Goal: Task Accomplishment & Management: Use online tool/utility

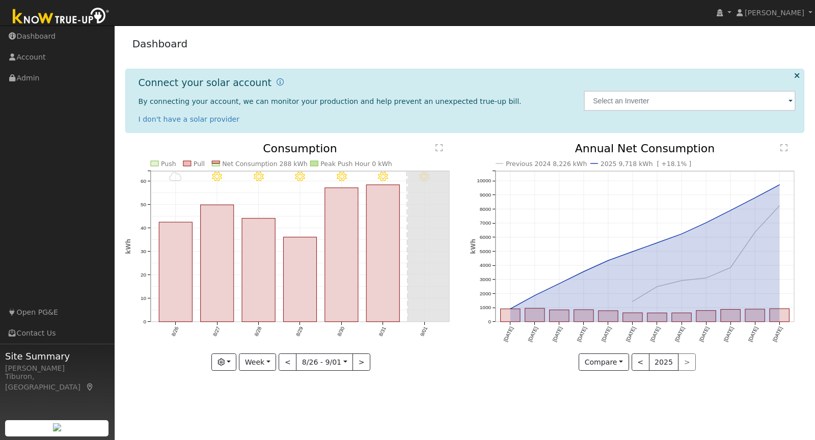
click at [61, 20] on img at bounding box center [61, 17] width 107 height 23
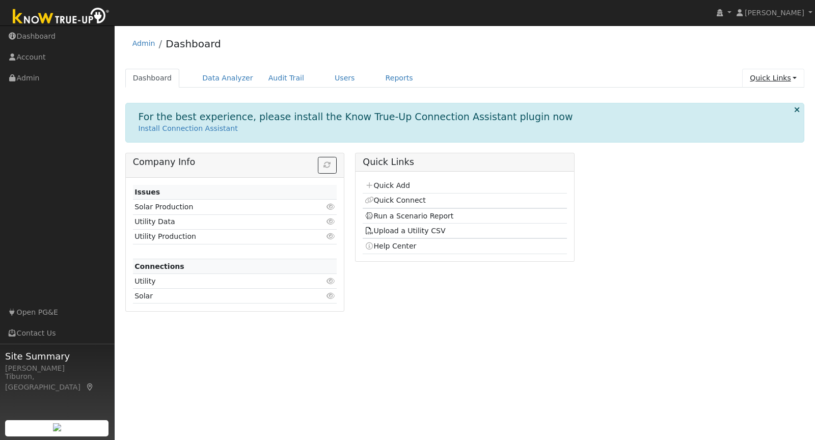
click at [775, 79] on link "Quick Links" at bounding box center [773, 78] width 62 height 19
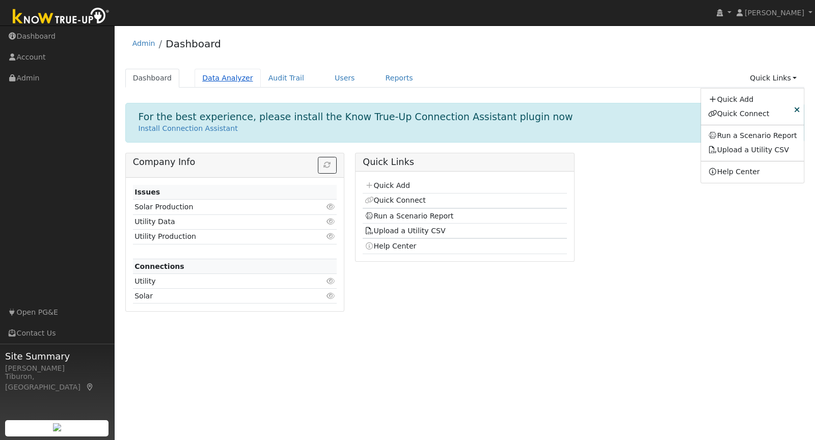
click at [225, 76] on link "Data Analyzer" at bounding box center [228, 78] width 66 height 19
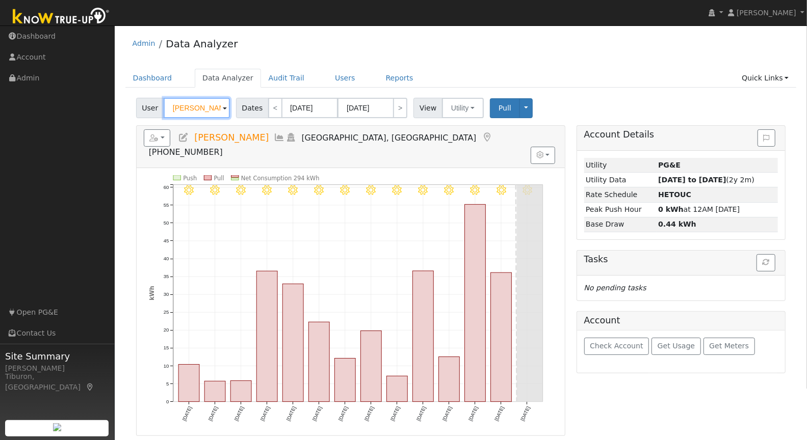
click at [196, 106] on input "Katie Raley" at bounding box center [197, 108] width 66 height 20
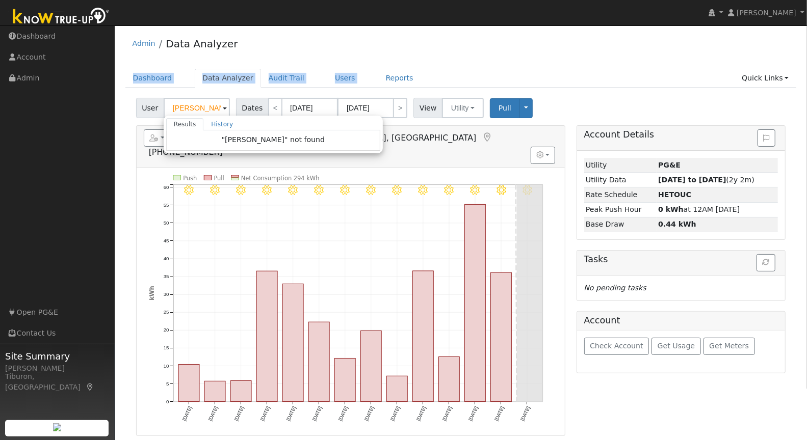
click at [508, 61] on div "Admin Data Analyzer Dashboard Data Analyzer Audit Trail Users Reports Quick Lin…" at bounding box center [461, 295] width 682 height 528
type input "Katie Raley"
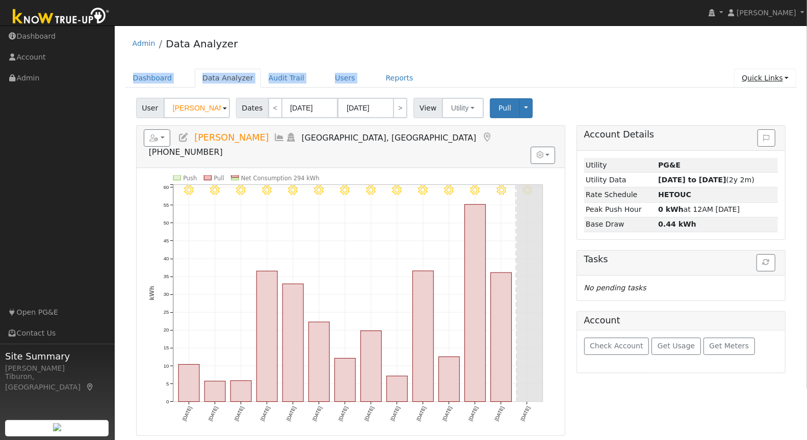
click at [763, 78] on link "Quick Links" at bounding box center [765, 78] width 62 height 19
click at [736, 98] on link "Quick Add" at bounding box center [743, 99] width 103 height 14
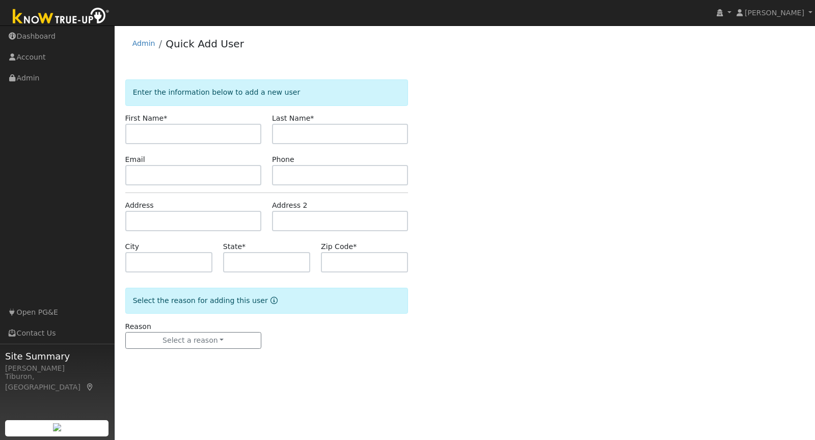
click at [190, 135] on input "text" at bounding box center [193, 134] width 136 height 20
type input "[PERSON_NAME]"
type input "S"
drag, startPoint x: 159, startPoint y: 136, endPoint x: 99, endPoint y: 113, distance: 64.8
click at [108, 131] on div "[PERSON_NAME] [PERSON_NAME] Profile My Company Help Center Terms Of Service See…" at bounding box center [407, 232] width 815 height 415
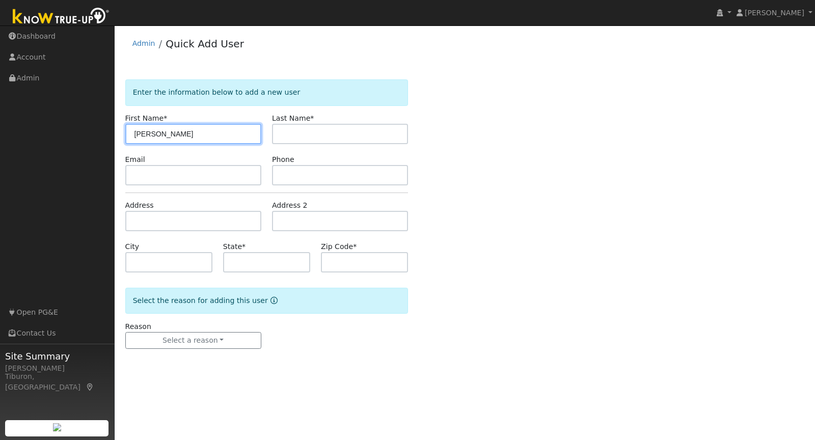
type input "[PERSON_NAME]"
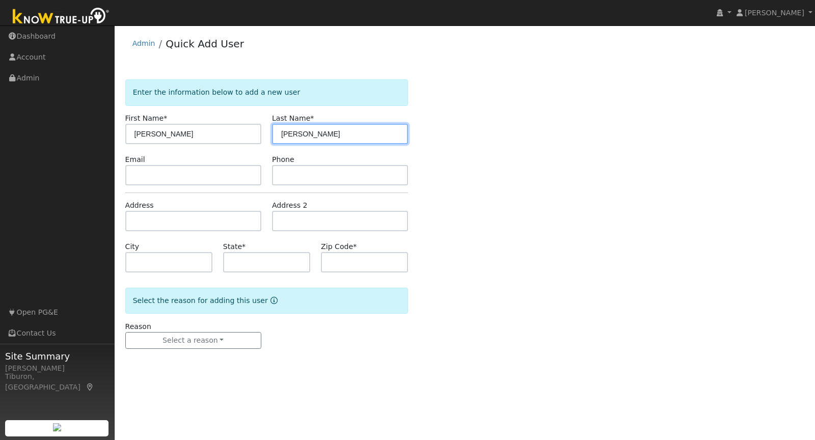
type input "Marsh"
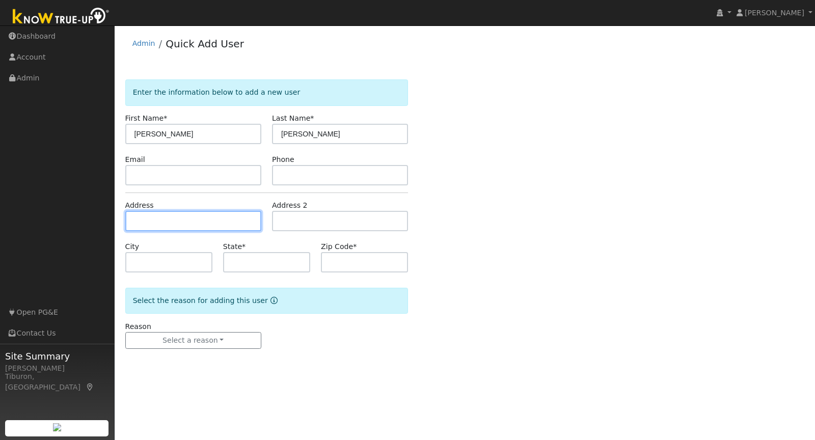
click at [202, 219] on input "text" at bounding box center [193, 221] width 136 height 20
click at [157, 223] on input "text" at bounding box center [193, 221] width 136 height 20
paste input "16812 Orleans St, Esparto, CA 95627"
type input "16812 Orleans Street"
type input "Esparto"
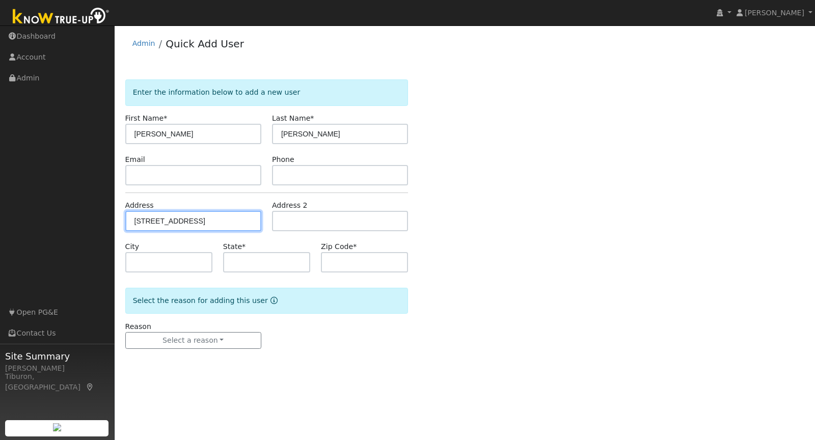
type input "CA"
type input "95627"
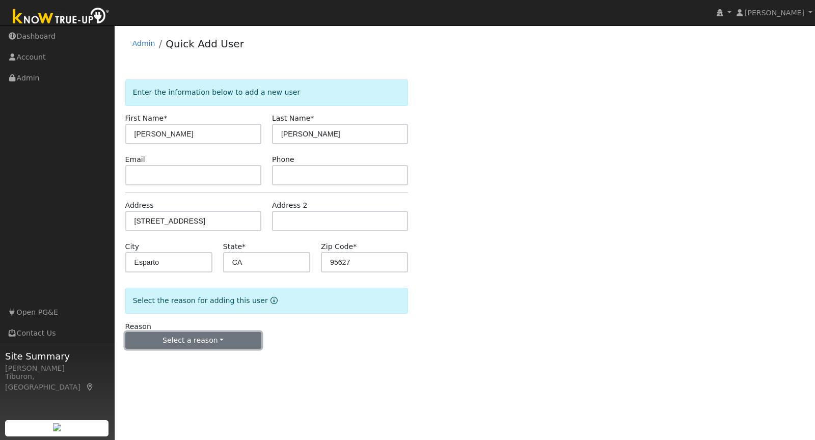
click at [219, 339] on button "Select a reason" at bounding box center [193, 340] width 136 height 17
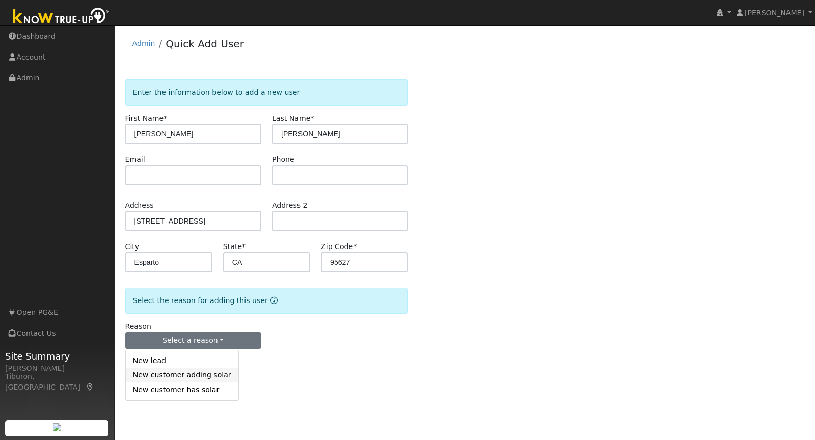
click at [191, 373] on link "New customer adding solar" at bounding box center [182, 375] width 113 height 14
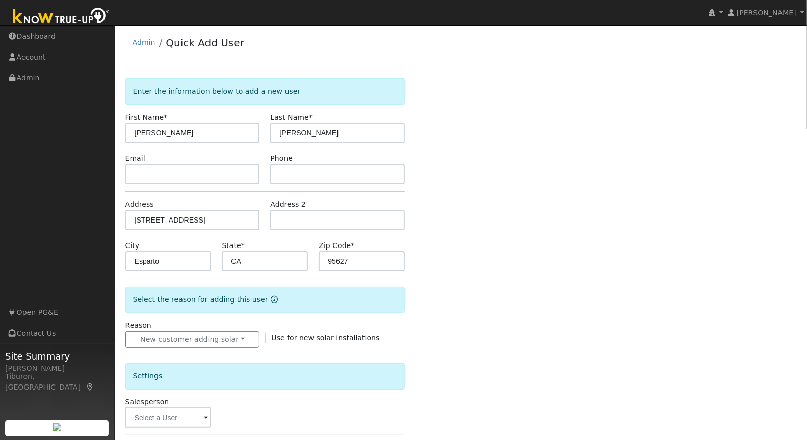
scroll to position [90, 0]
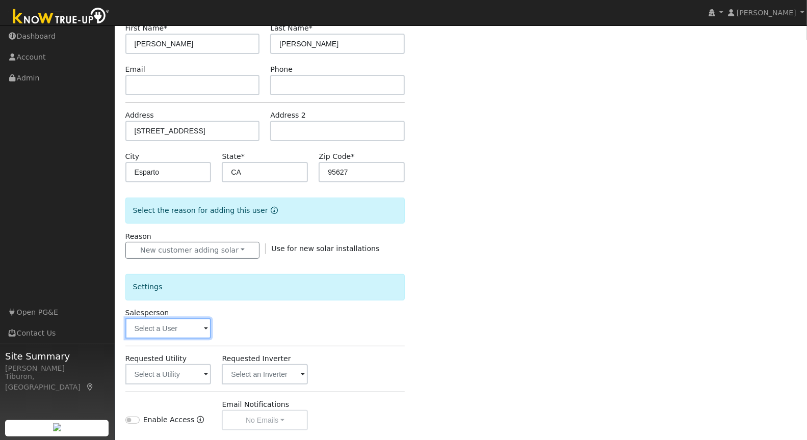
click at [172, 326] on input "text" at bounding box center [168, 328] width 86 height 20
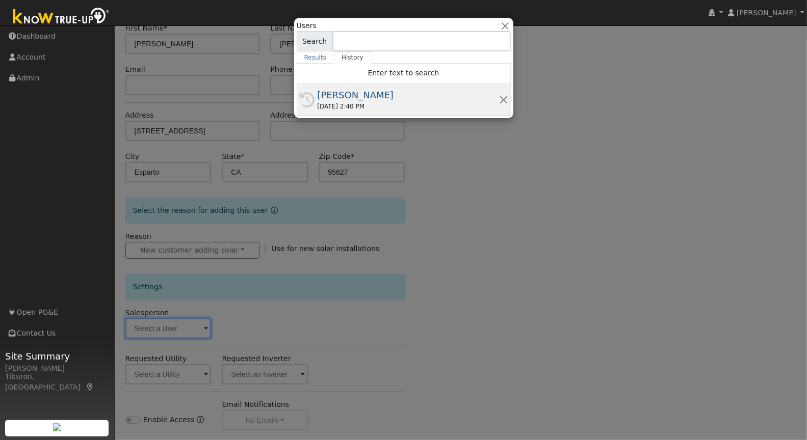
click at [367, 95] on div "[PERSON_NAME]" at bounding box center [407, 95] width 181 height 14
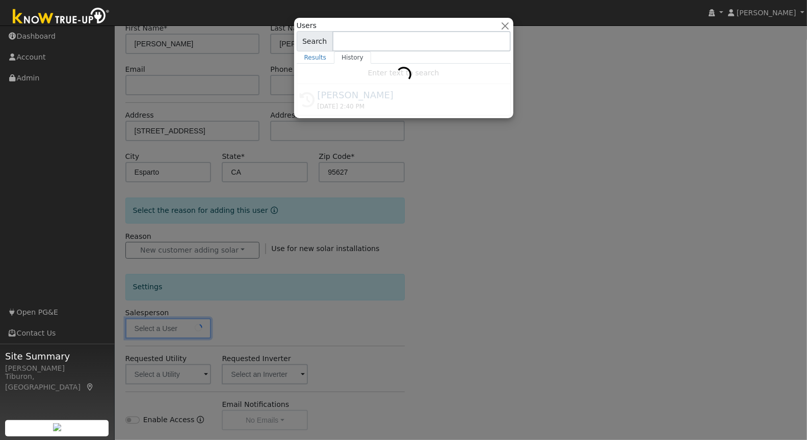
type input "[PERSON_NAME]"
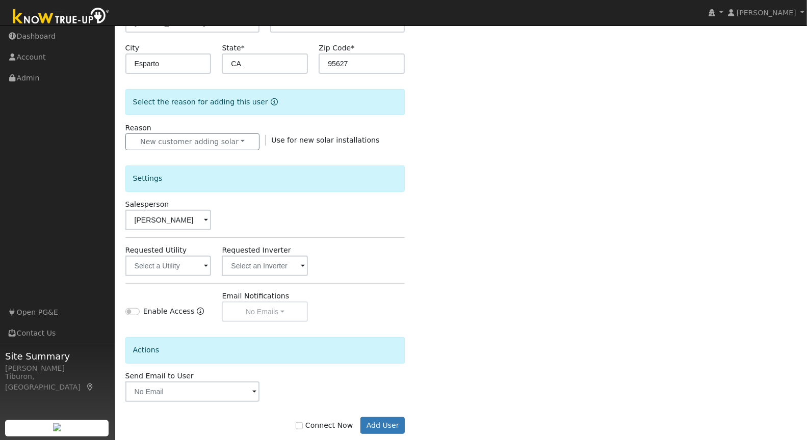
scroll to position [215, 0]
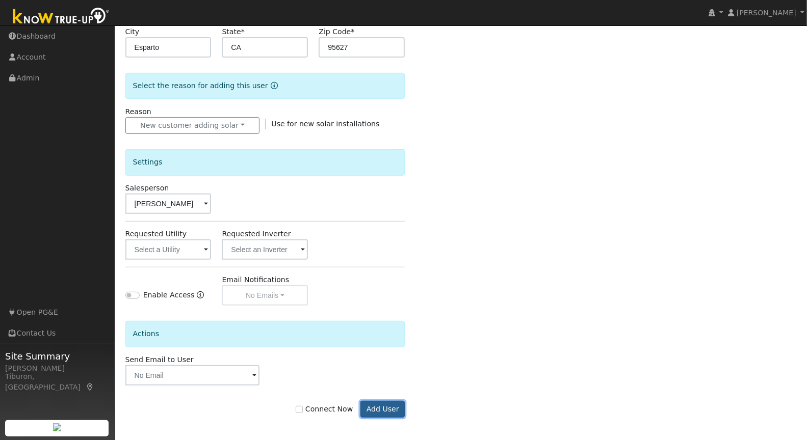
click at [384, 405] on button "Add User" at bounding box center [382, 409] width 44 height 17
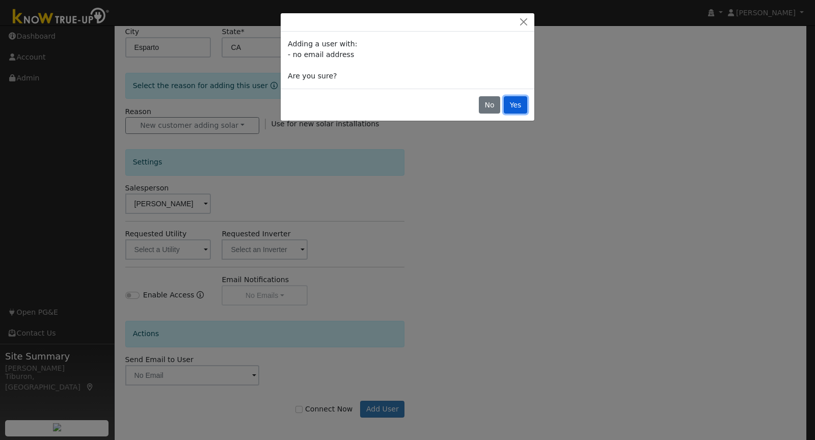
drag, startPoint x: 522, startPoint y: 106, endPoint x: 527, endPoint y: 108, distance: 5.3
click at [522, 106] on button "Yes" at bounding box center [515, 104] width 23 height 17
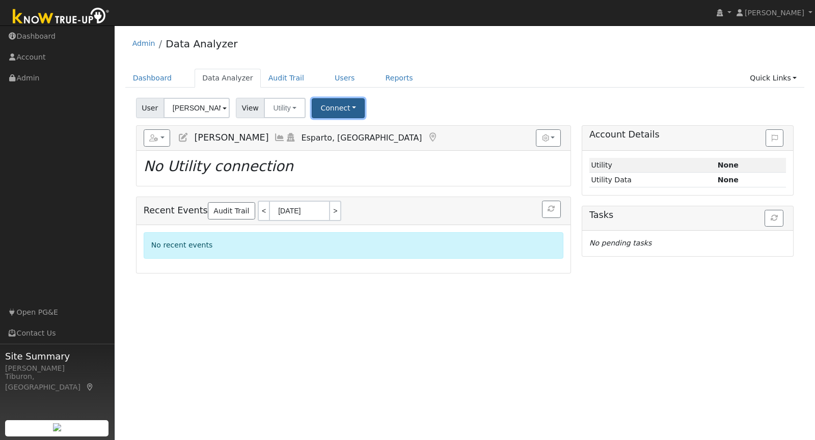
click at [346, 101] on button "Connect" at bounding box center [338, 108] width 53 height 20
click at [350, 129] on link "Select a Provider" at bounding box center [351, 130] width 79 height 14
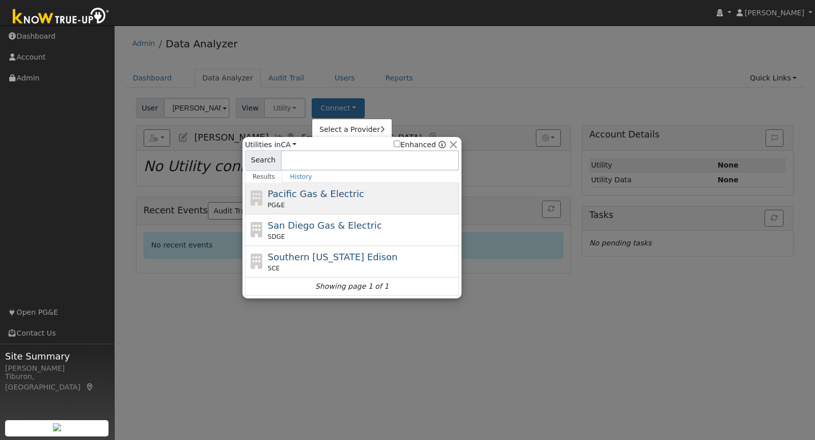
click at [320, 198] on div "Pacific Gas & Electric PG&E" at bounding box center [362, 198] width 189 height 23
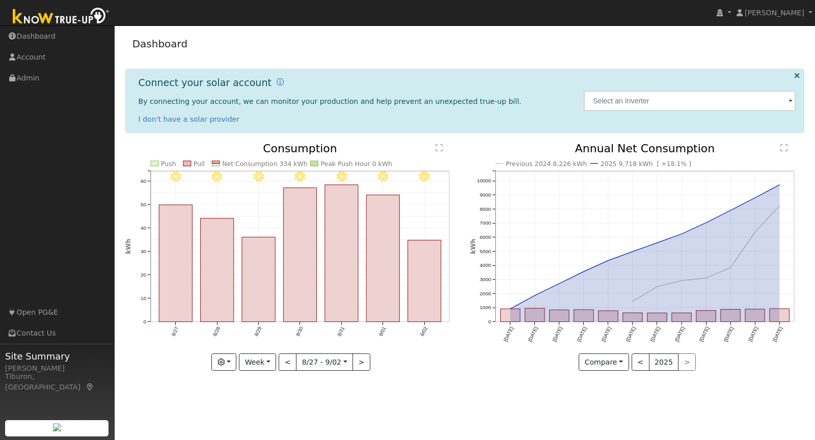
click at [67, 15] on img at bounding box center [61, 17] width 107 height 23
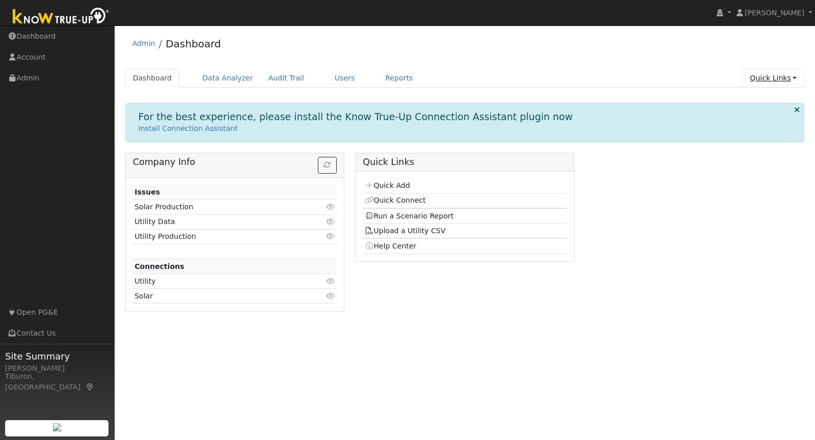
click at [779, 79] on link "Quick Links" at bounding box center [773, 78] width 62 height 19
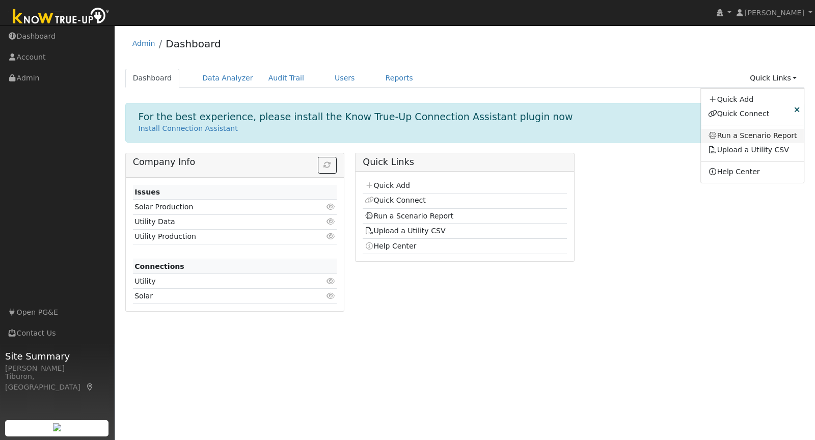
click at [758, 134] on link "Run a Scenario Report" at bounding box center [752, 136] width 103 height 14
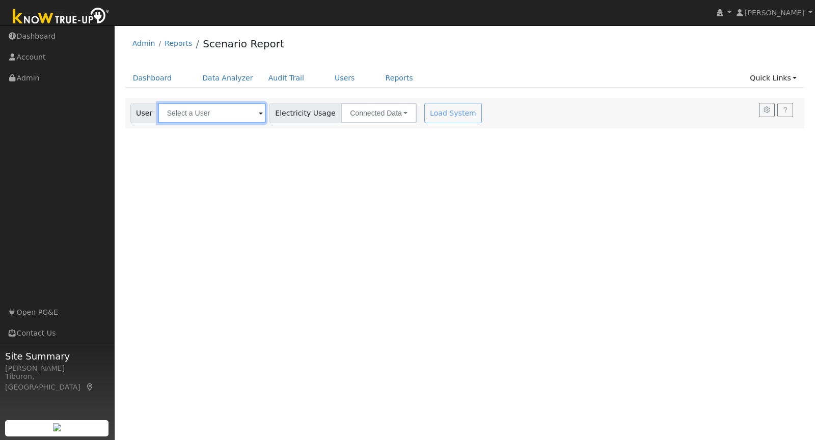
click at [204, 115] on input "text" at bounding box center [212, 113] width 108 height 20
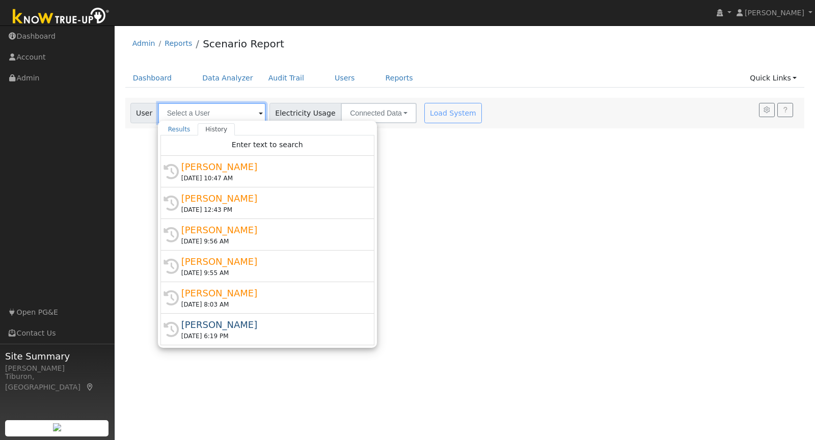
type input "H"
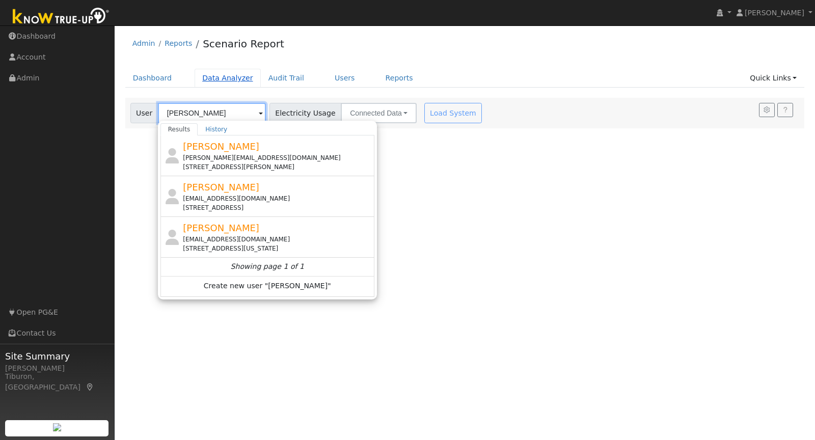
type input "[PERSON_NAME]"
click at [222, 82] on link "Data Analyzer" at bounding box center [228, 78] width 66 height 19
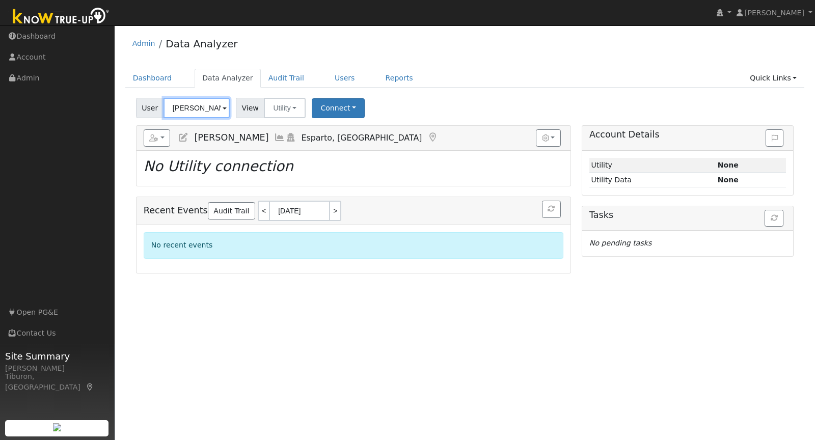
click at [195, 108] on input "[PERSON_NAME]" at bounding box center [197, 108] width 66 height 20
click at [195, 108] on input "Josh Marsh" at bounding box center [197, 108] width 66 height 20
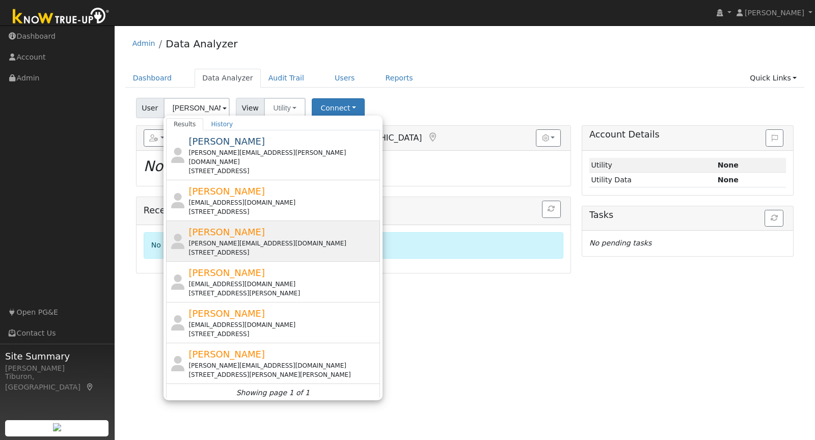
click at [219, 227] on span "Katie Raley" at bounding box center [227, 232] width 76 height 11
type input "Katie Raley"
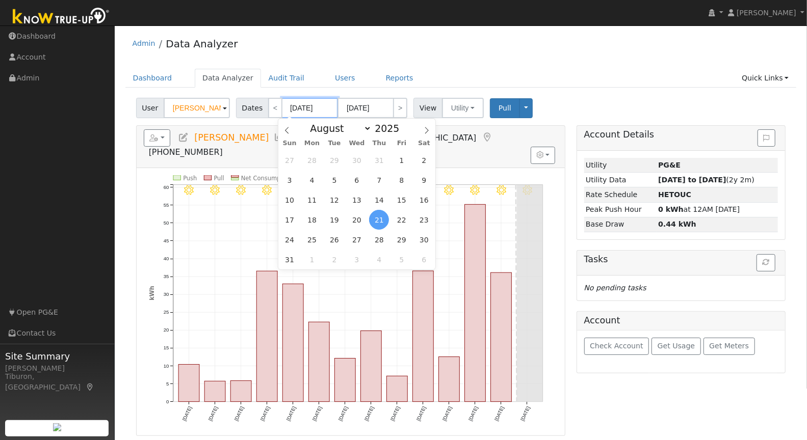
click at [307, 106] on input "[DATE]" at bounding box center [310, 108] width 56 height 20
click at [403, 130] on span at bounding box center [404, 131] width 7 height 6
type input "2024"
click at [334, 129] on select "January February March April May June July August September October November De…" at bounding box center [338, 128] width 67 height 12
click at [308, 122] on select "January February March April May June July August September October November De…" at bounding box center [338, 128] width 67 height 12
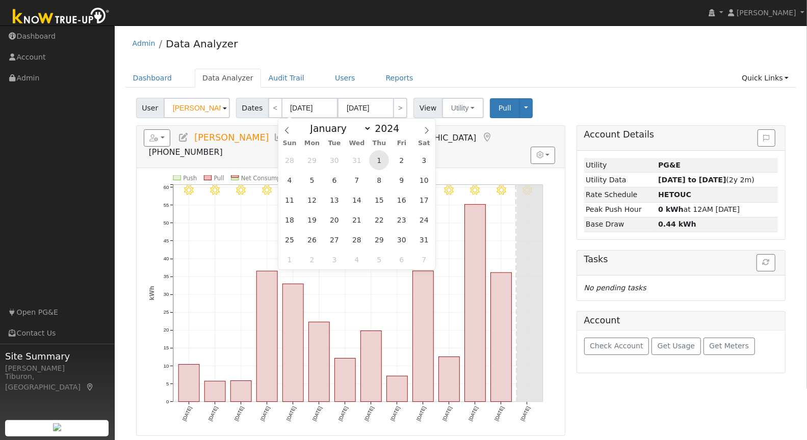
click at [378, 159] on span "1" at bounding box center [379, 160] width 20 height 20
type input "08/01/2024"
type input "08/31/2024"
type input "2024"
select select "7"
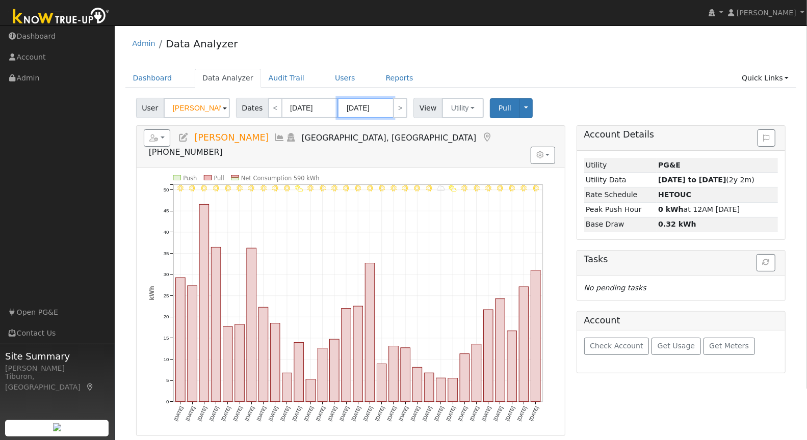
click at [372, 109] on input "08/31/2024" at bounding box center [365, 108] width 56 height 20
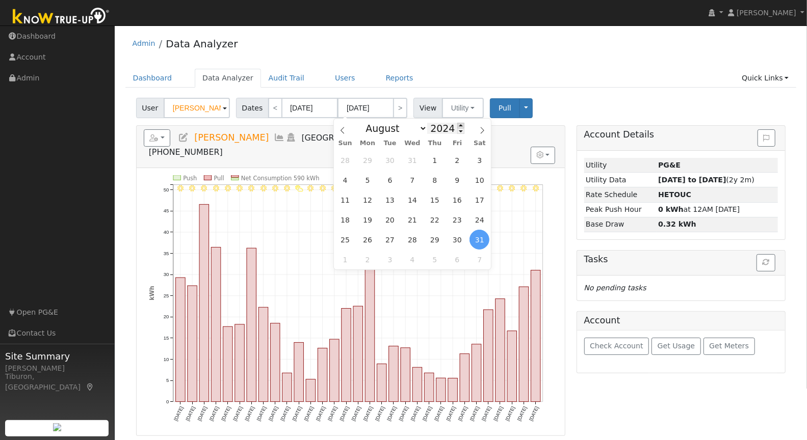
click at [460, 125] on span at bounding box center [460, 126] width 7 height 6
type input "2025"
click at [434, 159] on span "31" at bounding box center [434, 160] width 20 height 20
type input "07/31/2025"
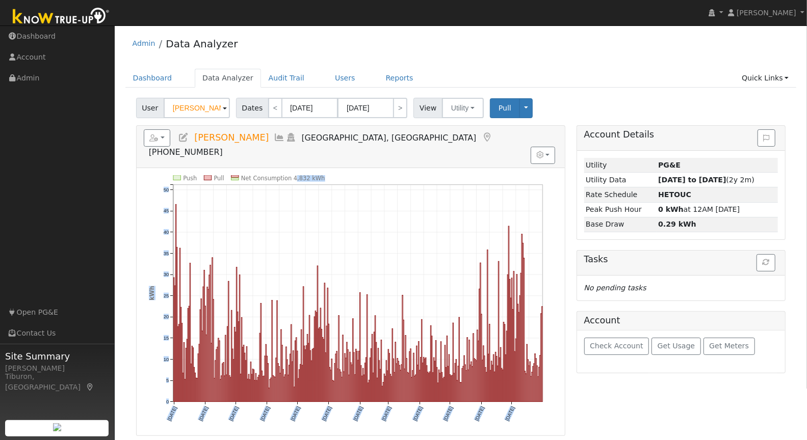
drag, startPoint x: 333, startPoint y: 158, endPoint x: 293, endPoint y: 159, distance: 40.3
click at [293, 175] on icon "Push Pull Net Consumption 4,832 kWh Thu 8/01 Sun 9/01 Tue 10/01 Fri 11/01 Sun 1…" at bounding box center [351, 305] width 404 height 261
click at [601, 75] on ul "Dashboard Data Analyzer Audit Trail Users Reports Quick Links Quick Add Quick C…" at bounding box center [460, 78] width 671 height 19
click at [152, 139] on icon "button" at bounding box center [153, 138] width 9 height 7
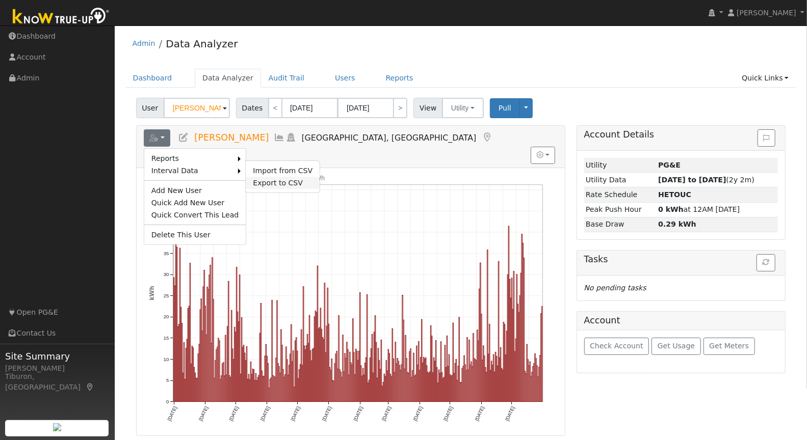
click at [276, 179] on link "Export to CSV" at bounding box center [283, 183] width 74 height 12
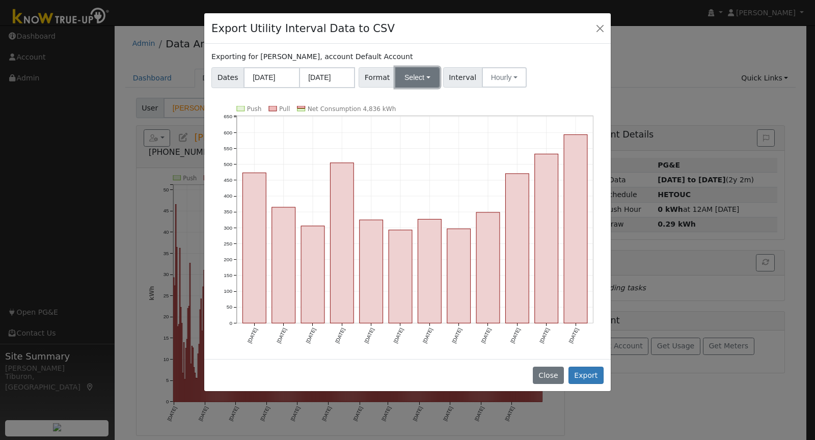
click at [413, 75] on button "Select" at bounding box center [417, 77] width 44 height 20
click at [424, 169] on link "Aurora" at bounding box center [429, 165] width 73 height 14
click at [591, 375] on button "Export" at bounding box center [586, 375] width 35 height 17
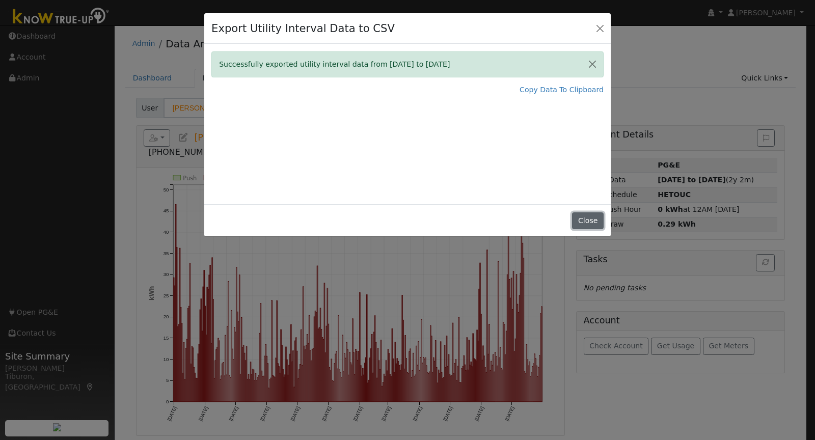
click at [584, 222] on button "Close" at bounding box center [587, 220] width 31 height 17
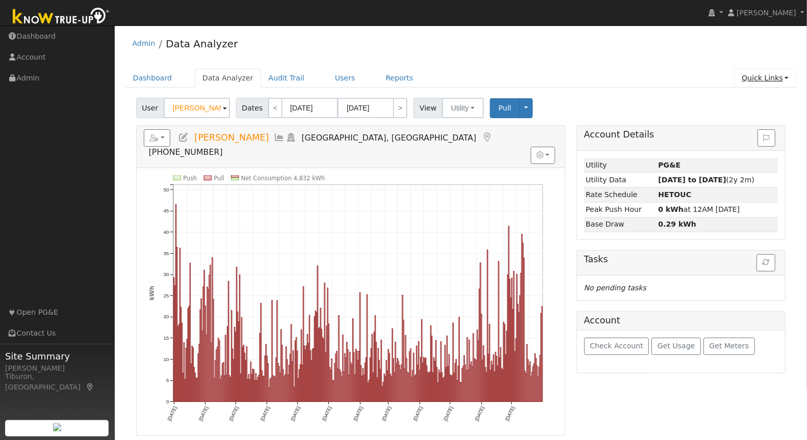
click at [762, 80] on link "Quick Links" at bounding box center [765, 78] width 62 height 19
click at [755, 136] on link "Run a Scenario Report" at bounding box center [743, 136] width 103 height 14
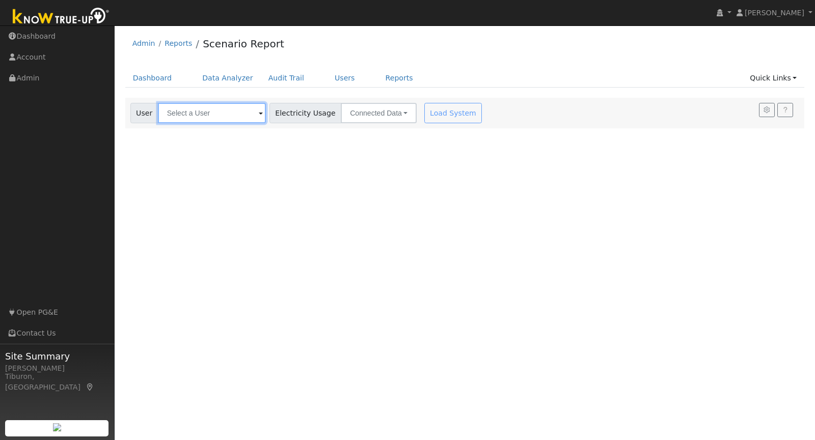
click at [214, 116] on input "text" at bounding box center [212, 113] width 108 height 20
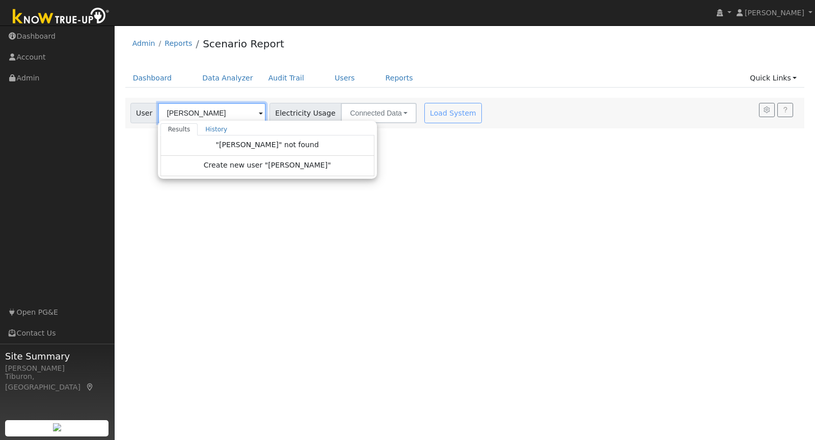
click at [219, 112] on input "Joshua Mash" at bounding box center [212, 113] width 108 height 20
type input "Joshua Mash"
click at [542, 179] on div "User Profile First name Last name Email Email Notifications No Emails No Emails…" at bounding box center [465, 232] width 701 height 415
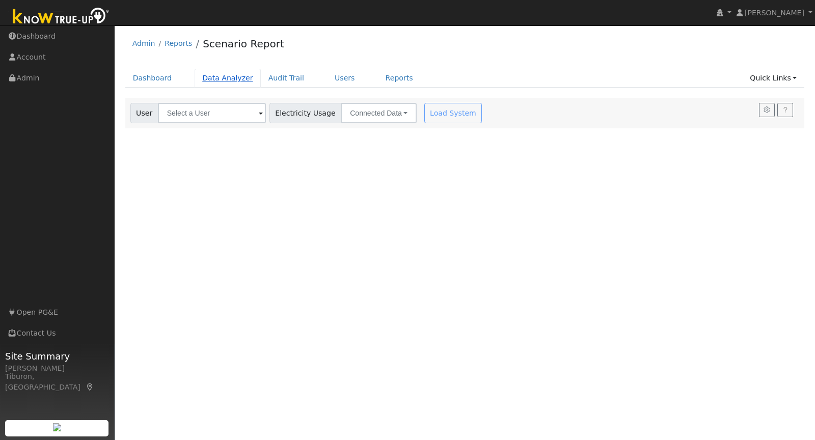
click at [217, 79] on link "Data Analyzer" at bounding box center [228, 78] width 66 height 19
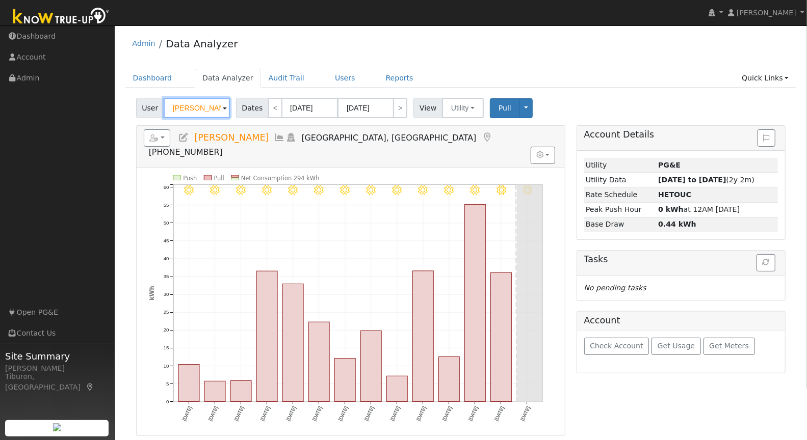
click at [201, 108] on input "[PERSON_NAME]" at bounding box center [197, 108] width 66 height 20
click at [200, 108] on input "[PERSON_NAME]" at bounding box center [197, 108] width 66 height 20
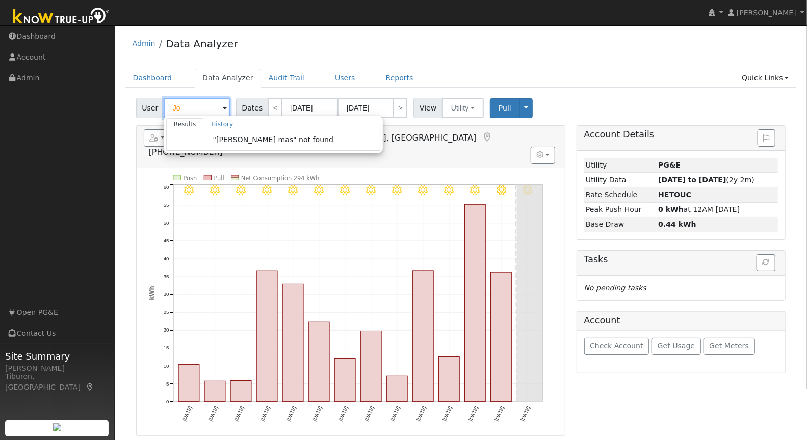
type input "J"
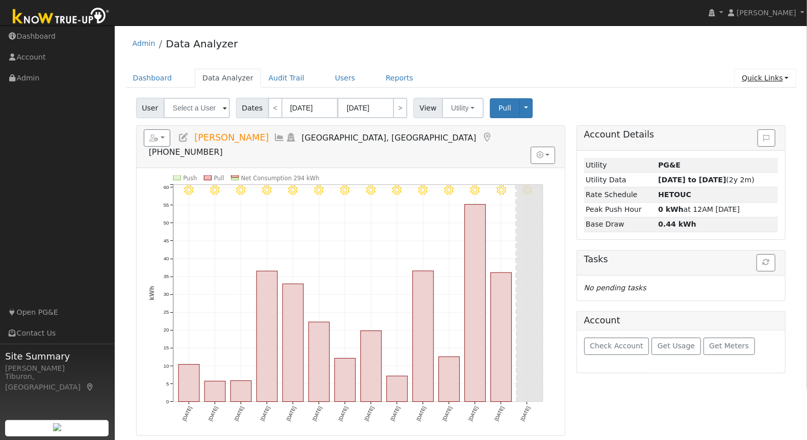
click at [767, 74] on link "Quick Links" at bounding box center [765, 78] width 62 height 19
click at [615, 93] on div "Dashboard Data Analyzer Audit Trail Users Reports Quick Links Quick Add Quick C…" at bounding box center [460, 83] width 671 height 29
click at [766, 78] on link "Quick Links" at bounding box center [765, 78] width 62 height 19
click at [747, 99] on link "Quick Add" at bounding box center [743, 99] width 103 height 14
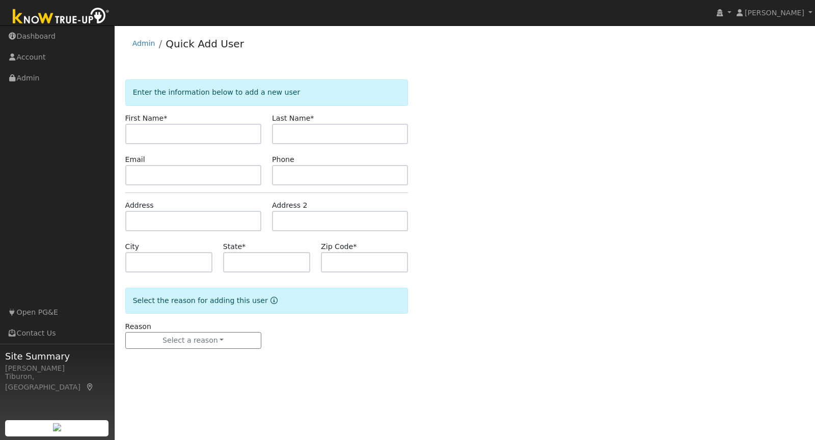
click at [180, 131] on input "text" at bounding box center [193, 134] width 136 height 20
type input "[PERSON_NAME]"
type input "Mash"
click at [181, 215] on input "text" at bounding box center [193, 221] width 136 height 20
paste input "[STREET_ADDRESS]"
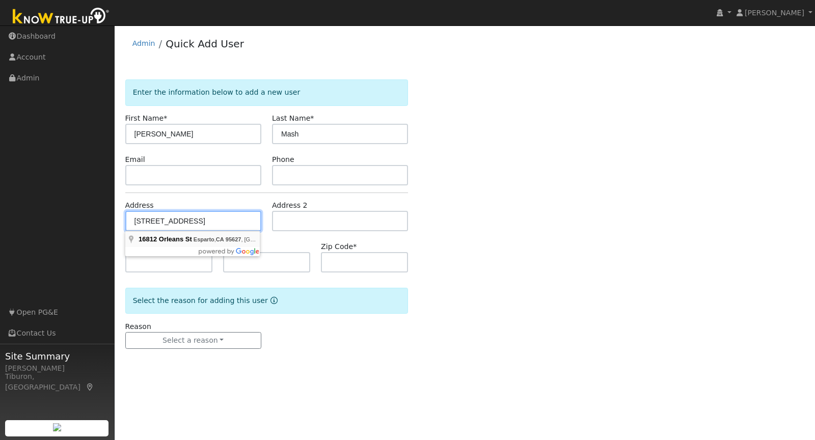
type input "[STREET_ADDRESS]"
type input "Esparto"
type input "CA"
type input "95627"
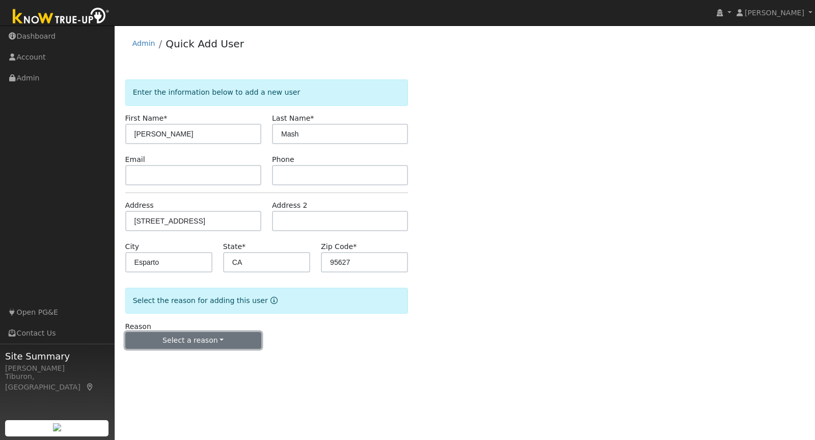
click at [192, 339] on button "Select a reason" at bounding box center [193, 340] width 136 height 17
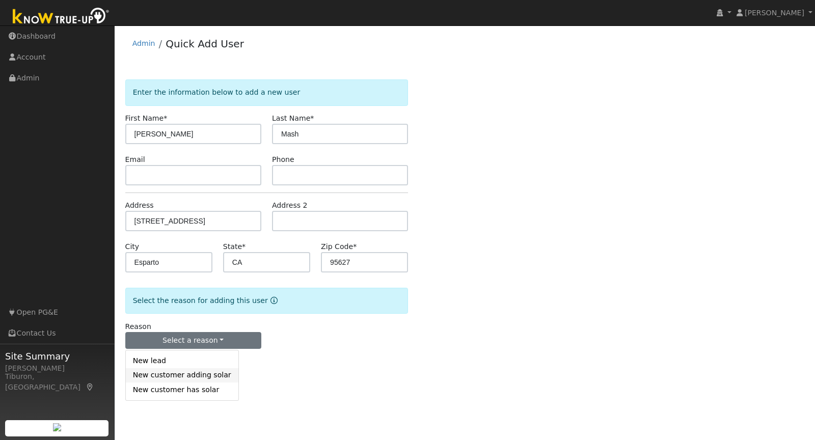
click at [184, 373] on link "New customer adding solar" at bounding box center [182, 375] width 113 height 14
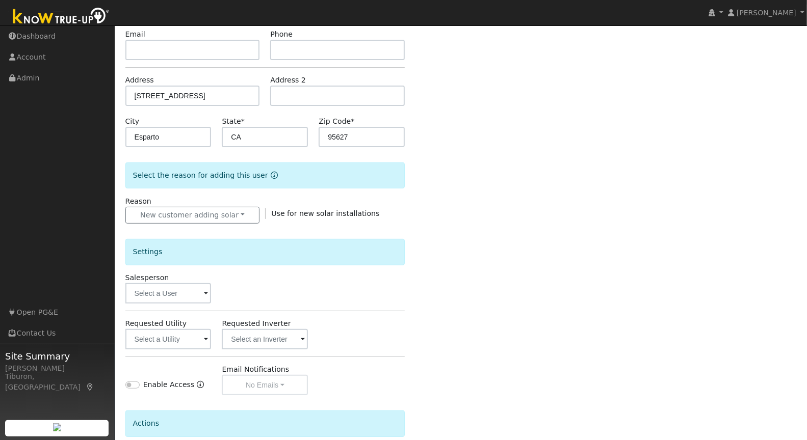
scroll to position [126, 0]
click at [169, 291] on input "text" at bounding box center [168, 292] width 86 height 20
click at [197, 290] on img at bounding box center [197, 291] width 25 height 19
click at [488, 292] on div "Enter the information below to add a new user First Name * Joshua Last Name * M…" at bounding box center [460, 240] width 671 height 574
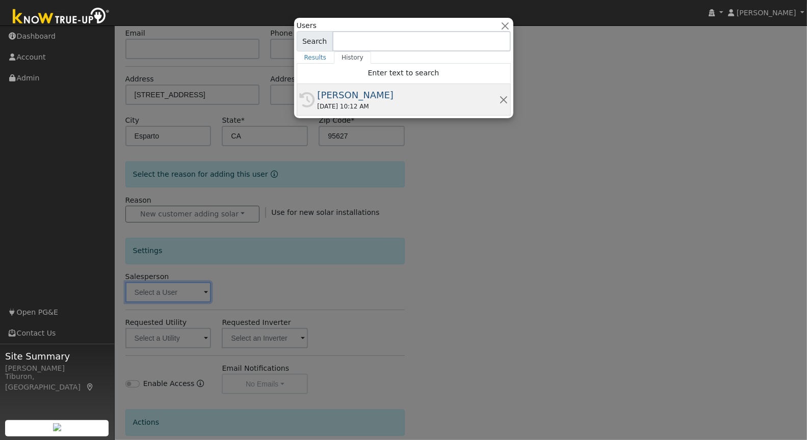
click at [361, 98] on div "[PERSON_NAME]" at bounding box center [407, 95] width 181 height 14
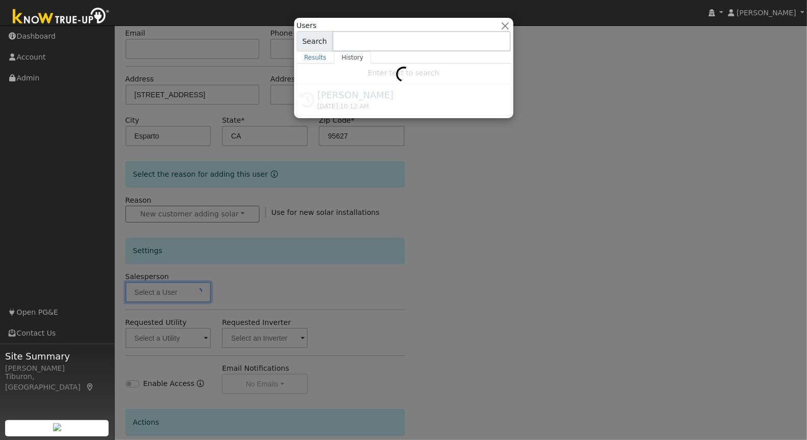
type input "[PERSON_NAME]"
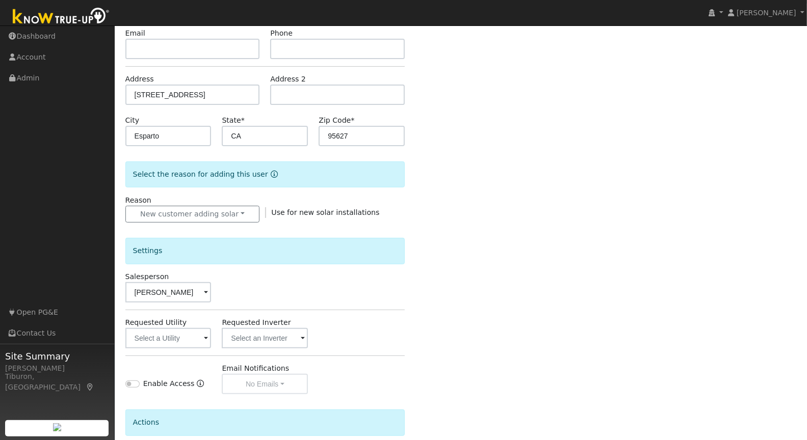
scroll to position [215, 0]
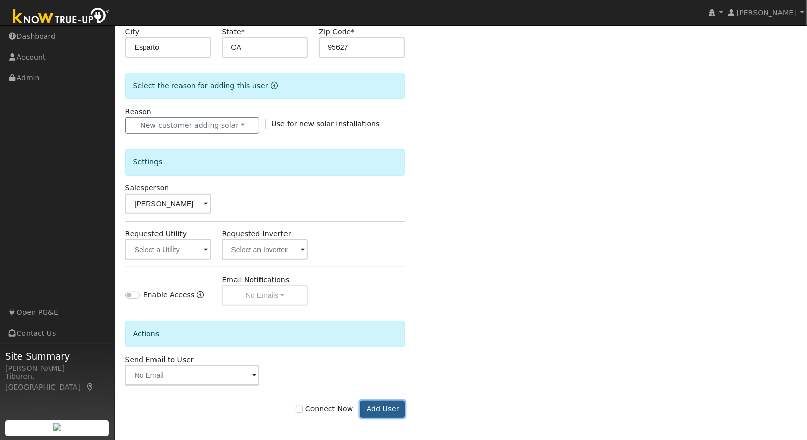
click at [390, 405] on button "Add User" at bounding box center [382, 409] width 44 height 17
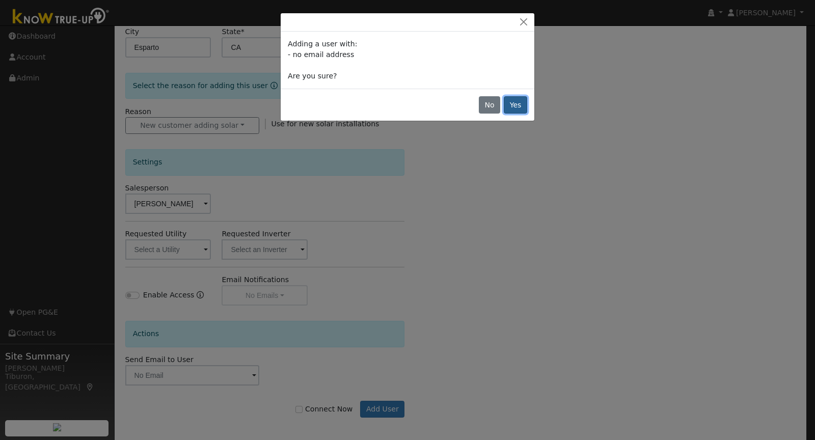
click at [516, 103] on button "Yes" at bounding box center [515, 104] width 23 height 17
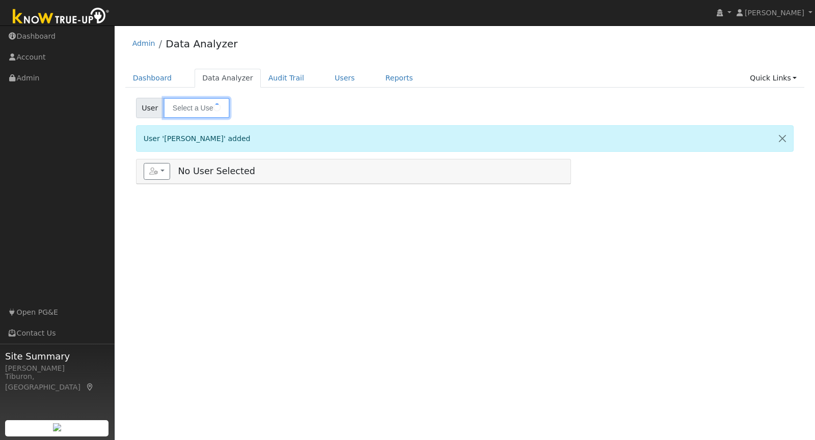
type input "[PERSON_NAME]"
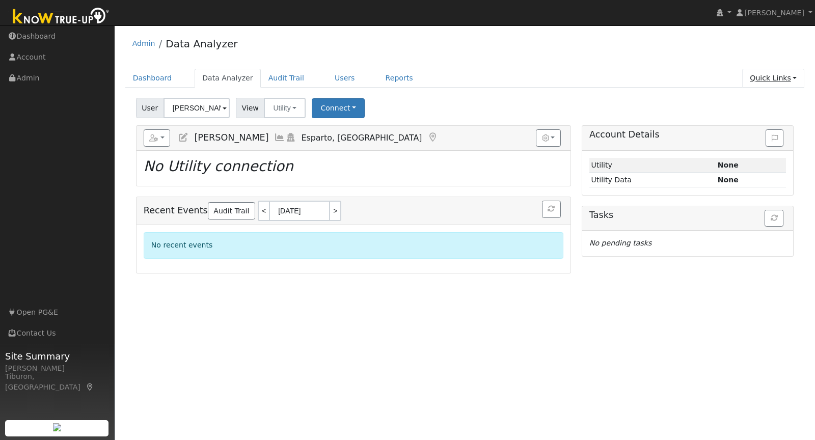
click at [778, 82] on link "Quick Links" at bounding box center [773, 78] width 62 height 19
click at [745, 135] on link "Run a Scenario Report" at bounding box center [752, 136] width 103 height 14
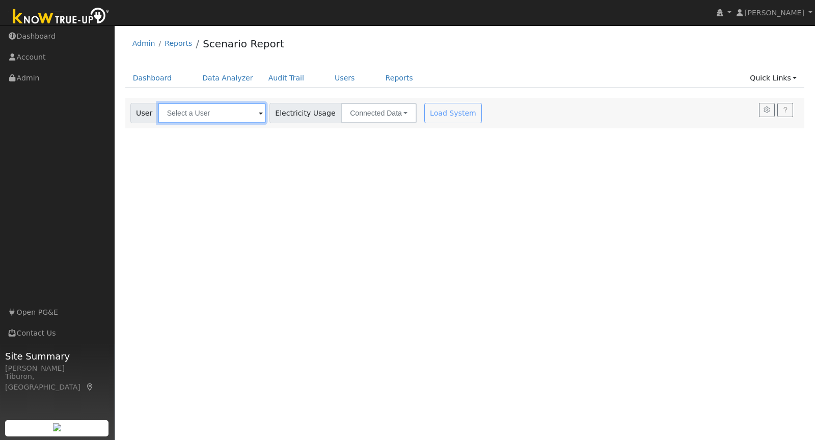
click at [193, 111] on input "text" at bounding box center [212, 113] width 108 height 20
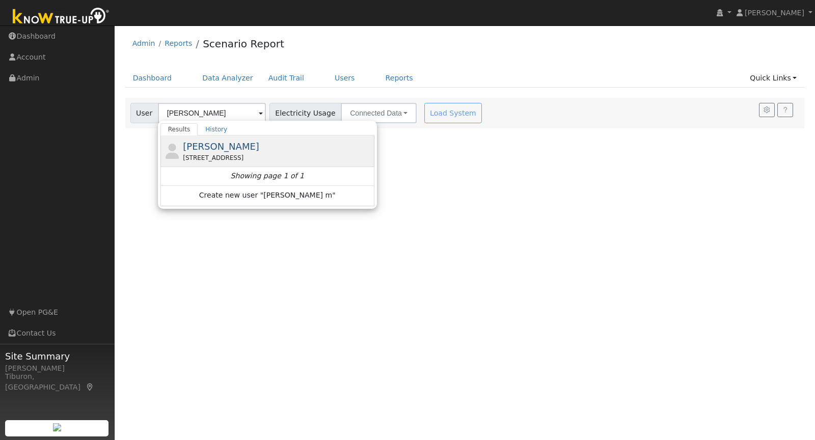
click at [217, 143] on span "[PERSON_NAME]" at bounding box center [221, 146] width 76 height 11
type input "[PERSON_NAME]"
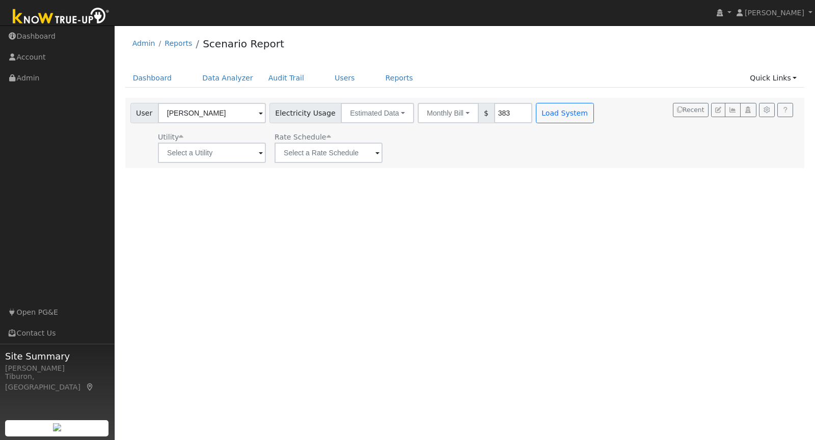
drag, startPoint x: 494, startPoint y: 111, endPoint x: 477, endPoint y: 110, distance: 16.8
click at [494, 110] on input "383" at bounding box center [513, 113] width 38 height 20
type input "253"
click at [545, 113] on button "Load System" at bounding box center [565, 113] width 58 height 20
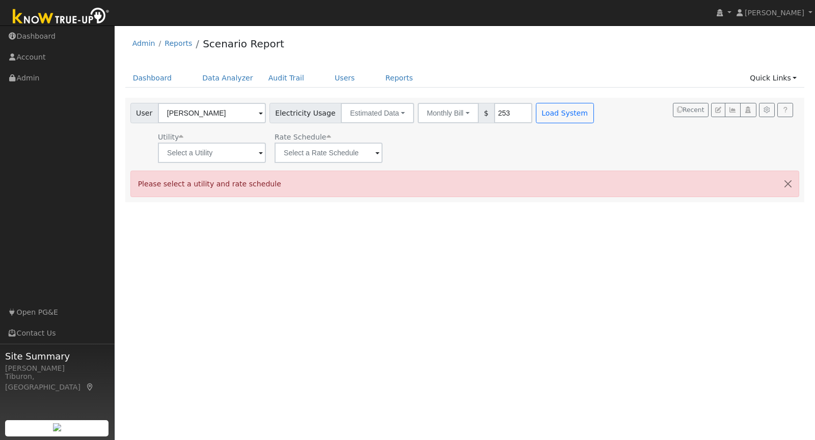
click at [463, 167] on div "User [PERSON_NAME] Account Default Account Default Account [STREET_ADDRESS] Pri…" at bounding box center [465, 150] width 680 height 104
click at [229, 152] on input "text" at bounding box center [212, 153] width 108 height 20
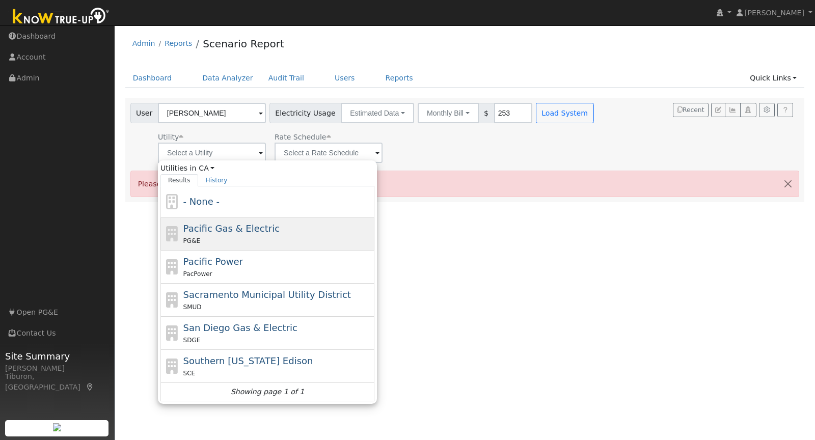
click at [225, 225] on span "Pacific Gas & Electric" at bounding box center [231, 228] width 96 height 11
type input "Pacific Gas & Electric"
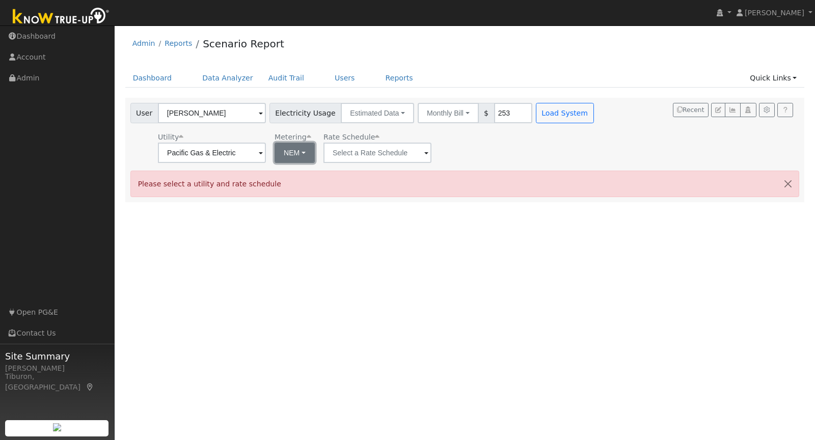
click at [288, 148] on button "NEM" at bounding box center [295, 153] width 40 height 20
click at [299, 186] on link "NBT" at bounding box center [298, 190] width 71 height 14
type input "E-ELEC"
click at [547, 113] on button "Load System" at bounding box center [565, 113] width 58 height 20
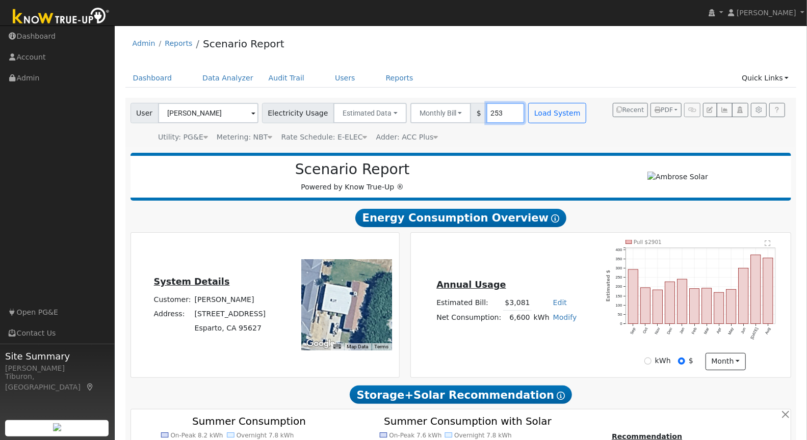
click at [489, 110] on input "253" at bounding box center [505, 113] width 38 height 20
click at [548, 109] on button "Load System" at bounding box center [557, 113] width 58 height 20
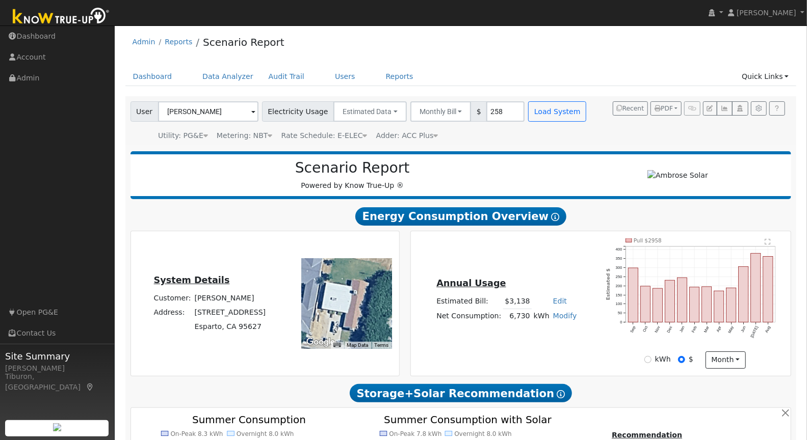
scroll to position [2, 0]
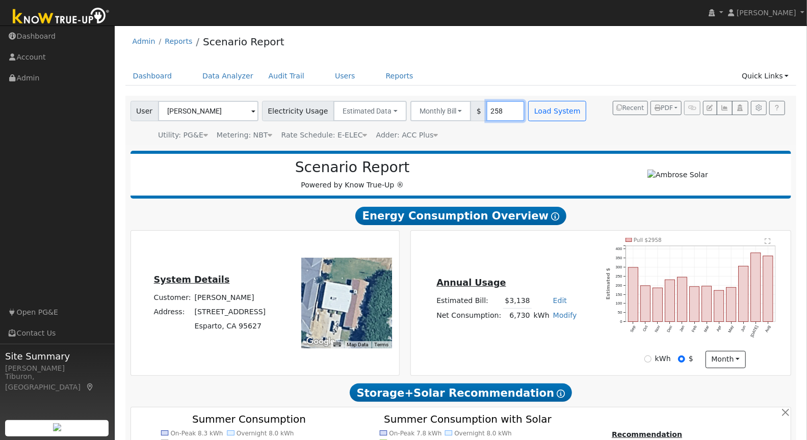
click at [492, 110] on input "258" at bounding box center [505, 111] width 38 height 20
click at [550, 108] on button "Load System" at bounding box center [557, 111] width 58 height 20
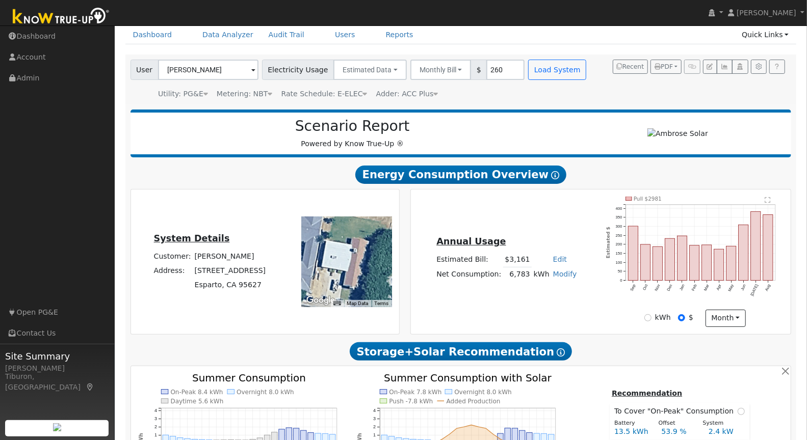
scroll to position [4, 0]
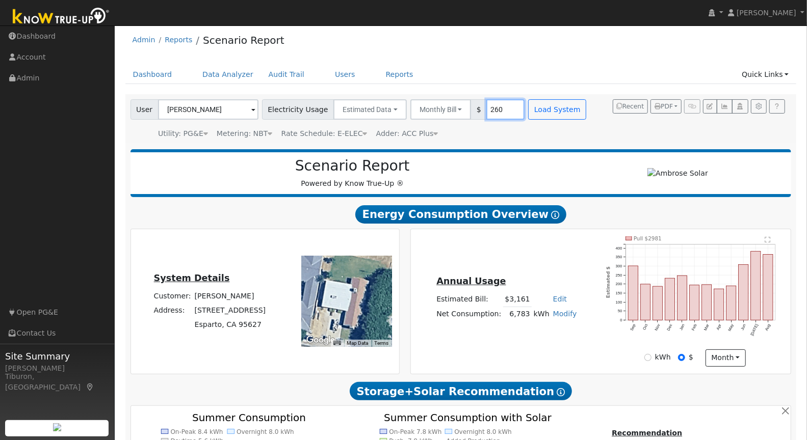
drag, startPoint x: 492, startPoint y: 109, endPoint x: 494, endPoint y: 99, distance: 9.9
click at [492, 109] on input "260" at bounding box center [505, 109] width 38 height 20
type input "263"
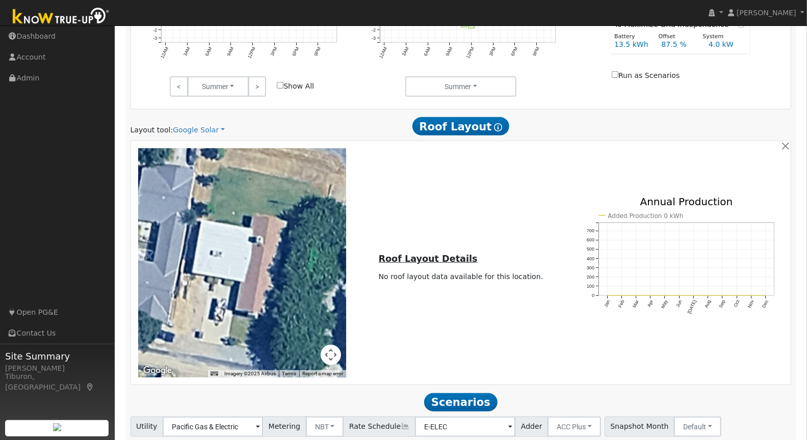
scroll to position [541, 0]
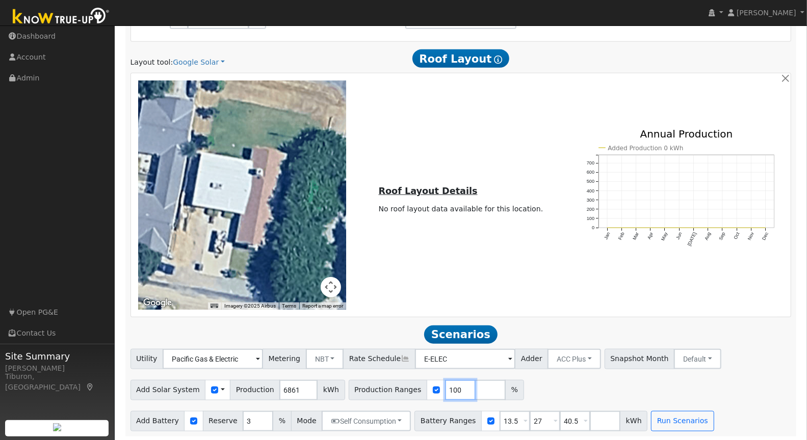
drag, startPoint x: 445, startPoint y: 388, endPoint x: 415, endPoint y: 387, distance: 30.1
click at [414, 387] on div "Production Ranges 100 %" at bounding box center [435, 390] width 175 height 20
type input "120"
click at [475, 390] on input "number" at bounding box center [490, 390] width 31 height 20
type input "135"
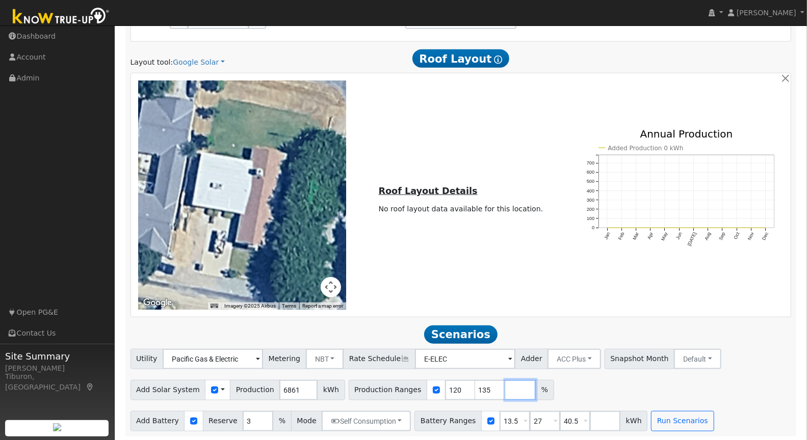
click at [505, 388] on input "number" at bounding box center [520, 390] width 31 height 20
type input "150"
click at [535, 389] on input "number" at bounding box center [550, 390] width 31 height 20
type input "165"
click at [499, 421] on input "13.5" at bounding box center [514, 421] width 31 height 20
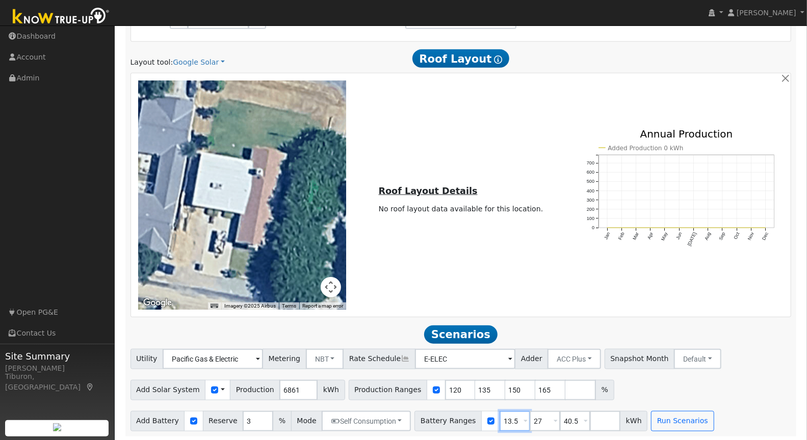
type input "27"
type input "40.5"
type input "27"
drag, startPoint x: 534, startPoint y: 420, endPoint x: 522, endPoint y: 419, distance: 12.2
click at [529, 419] on input "40.5" at bounding box center [544, 421] width 31 height 20
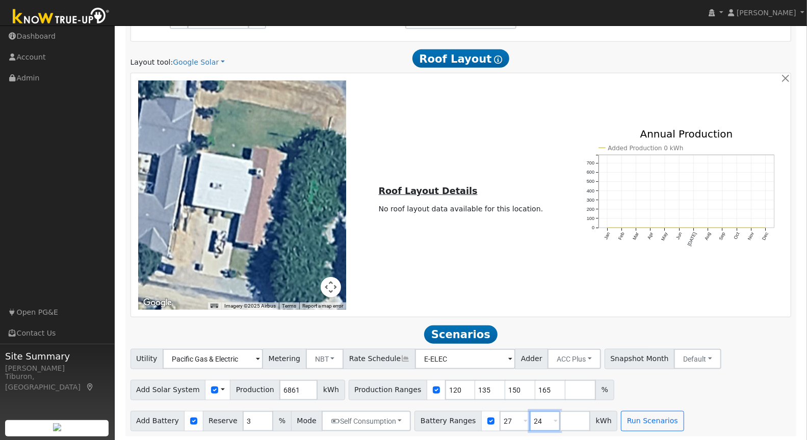
type input "24"
type input "27"
click at [559, 421] on input "number" at bounding box center [574, 421] width 31 height 20
type input "32"
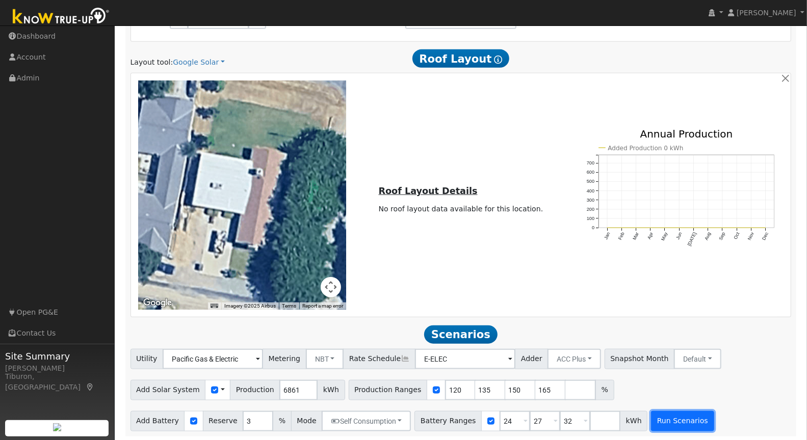
click at [657, 426] on button "Run Scenarios" at bounding box center [682, 421] width 63 height 20
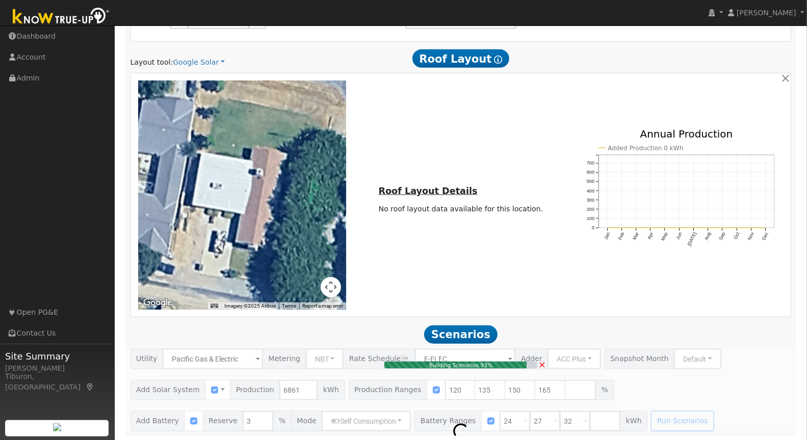
type input "6.2"
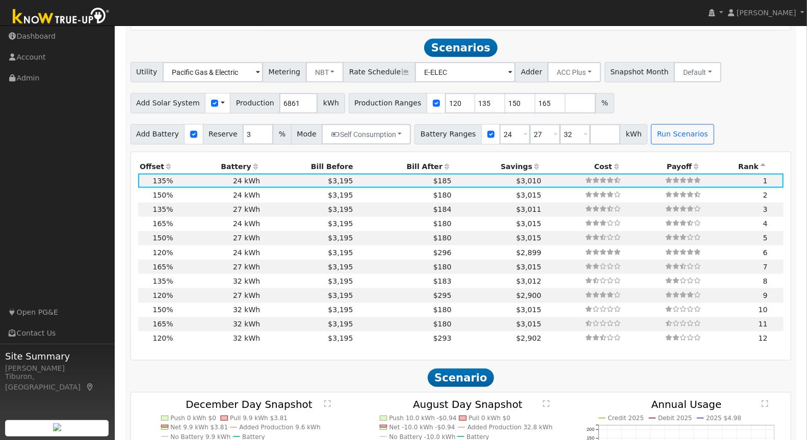
scroll to position [833, 0]
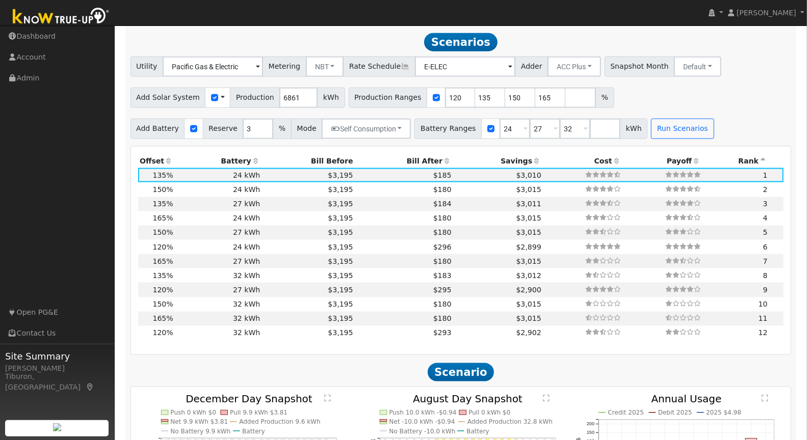
click at [421, 159] on th "Bill After" at bounding box center [404, 161] width 98 height 14
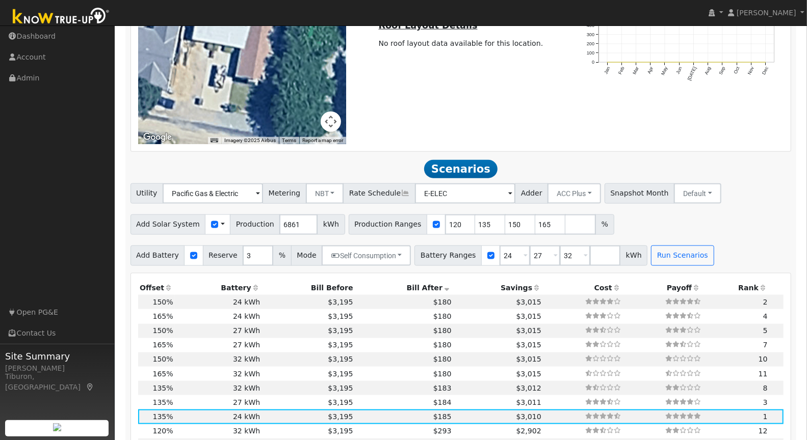
scroll to position [721, 0]
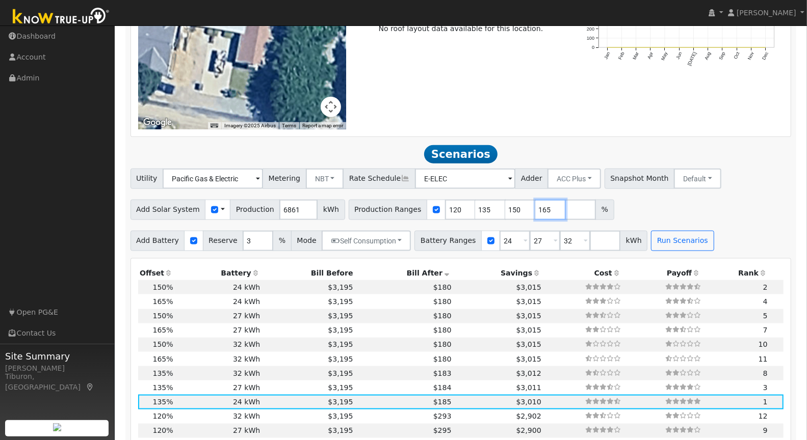
drag, startPoint x: 538, startPoint y: 209, endPoint x: 495, endPoint y: 207, distance: 42.8
click at [495, 207] on div "Production Ranges 120 135 150 165 %" at bounding box center [480, 210] width 265 height 20
drag, startPoint x: 506, startPoint y: 207, endPoint x: 480, endPoint y: 205, distance: 26.0
click at [479, 205] on div "Production Ranges 120 135 150 %" at bounding box center [465, 210] width 235 height 20
drag, startPoint x: 475, startPoint y: 205, endPoint x: 436, endPoint y: 202, distance: 38.8
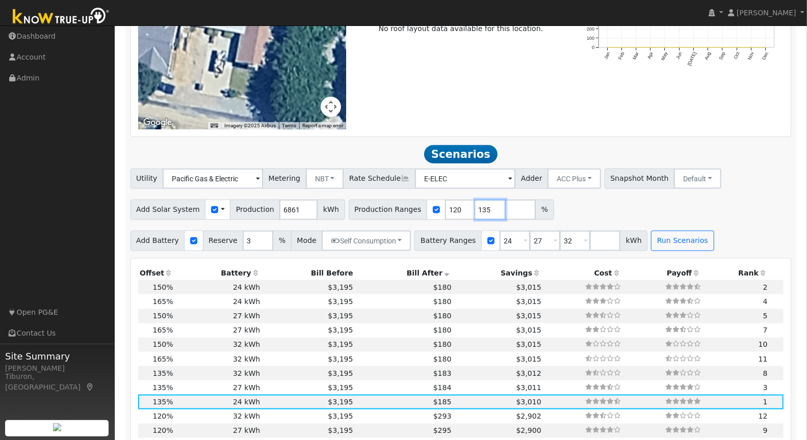
click at [431, 202] on div "Production Ranges 120 135 %" at bounding box center [450, 210] width 205 height 20
drag, startPoint x: 446, startPoint y: 208, endPoint x: 419, endPoint y: 206, distance: 26.5
click at [419, 206] on div "Production Ranges 120 %" at bounding box center [435, 210] width 175 height 20
type input "200"
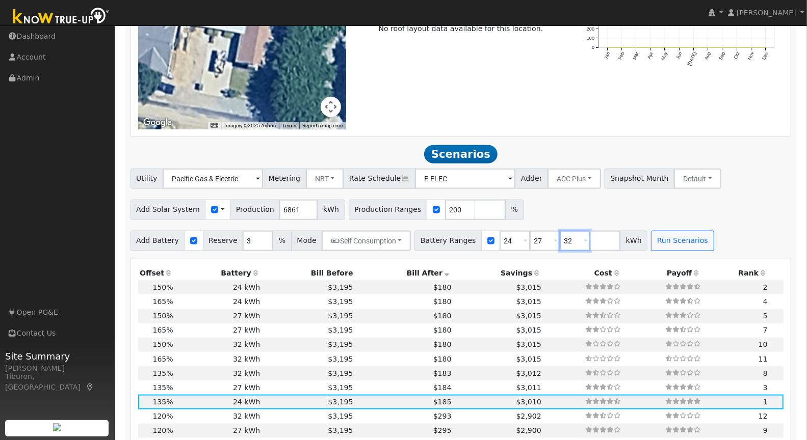
drag, startPoint x: 557, startPoint y: 236, endPoint x: 513, endPoint y: 231, distance: 44.6
click at [543, 236] on div "Battery Ranges 24 Overrides Reserve % Mode None None Self Consumption Peak Savi…" at bounding box center [530, 241] width 233 height 20
drag, startPoint x: 529, startPoint y: 239, endPoint x: 512, endPoint y: 238, distance: 17.3
click at [512, 238] on div "Battery Ranges 24 Overrides Reserve % Mode None None Self Consumption Peak Savi…" at bounding box center [515, 241] width 203 height 20
click at [608, 246] on button "Run Scenarios" at bounding box center [621, 241] width 63 height 20
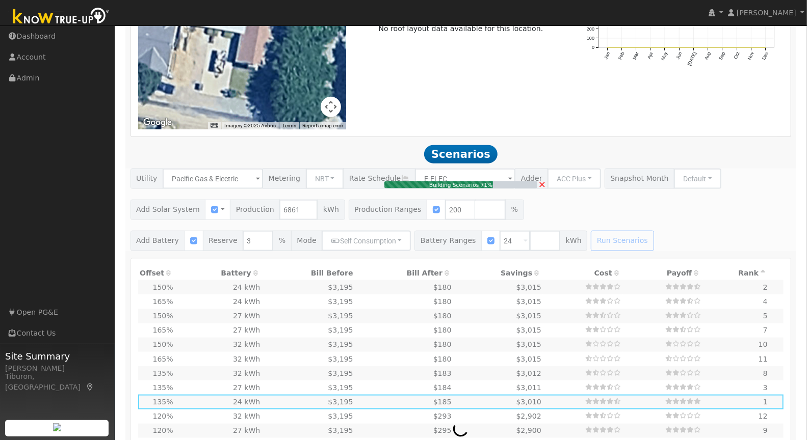
type input "9.1"
type input "$32,018"
type input "$18,245"
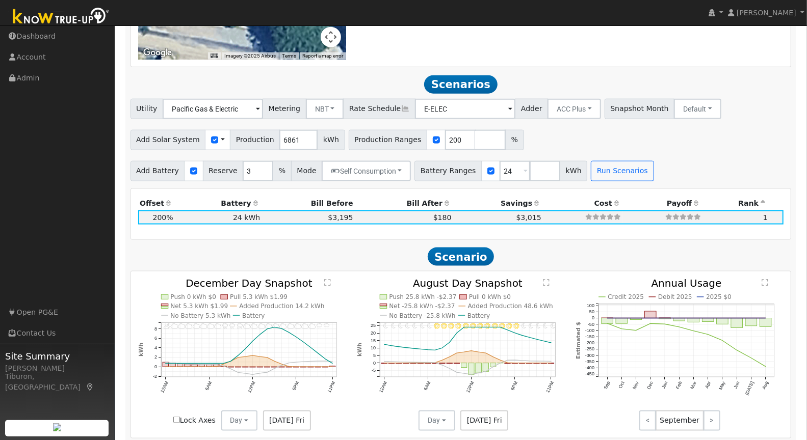
scroll to position [803, 0]
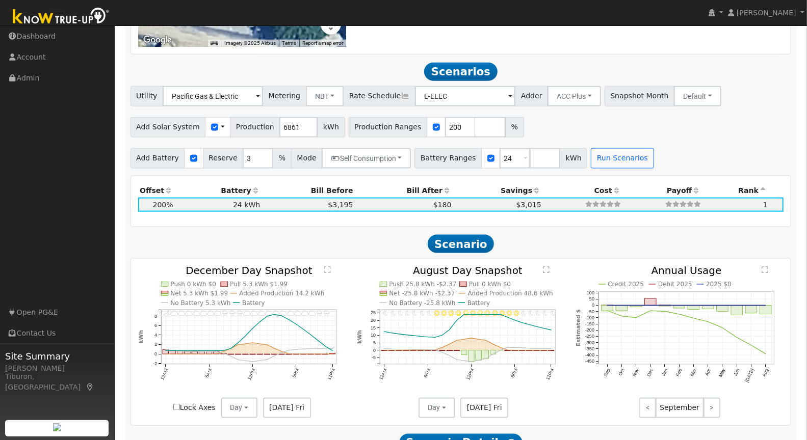
click at [328, 270] on text "" at bounding box center [327, 270] width 7 height 8
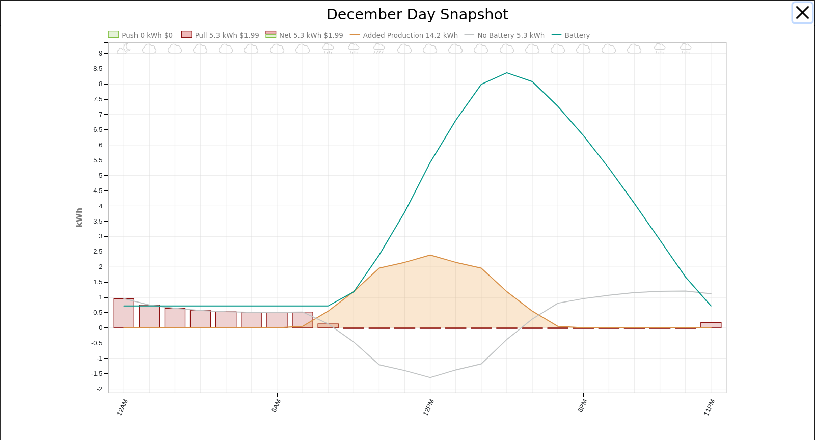
click at [797, 14] on button "button" at bounding box center [802, 12] width 19 height 19
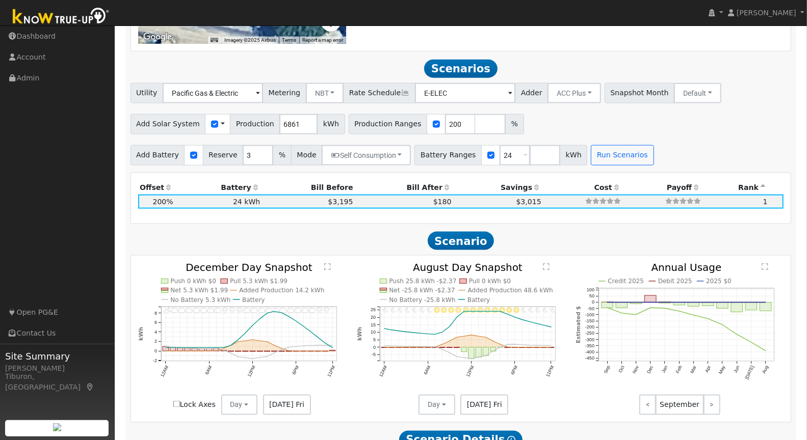
click at [546, 267] on text "" at bounding box center [546, 267] width 7 height 8
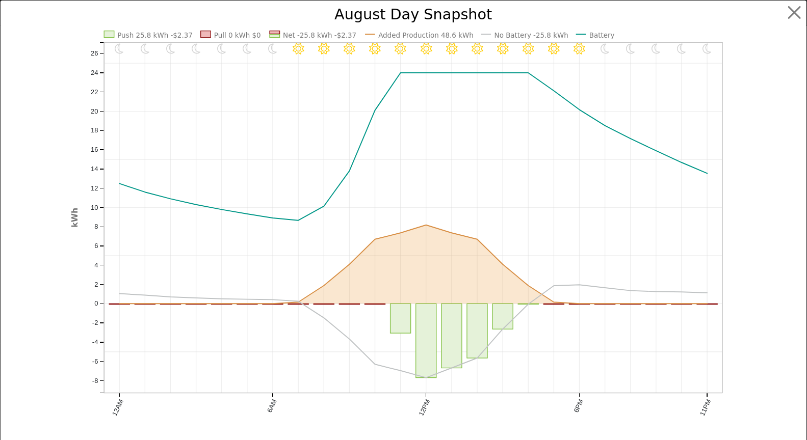
scroll to position [810, 0]
click at [795, 16] on button "button" at bounding box center [802, 12] width 19 height 19
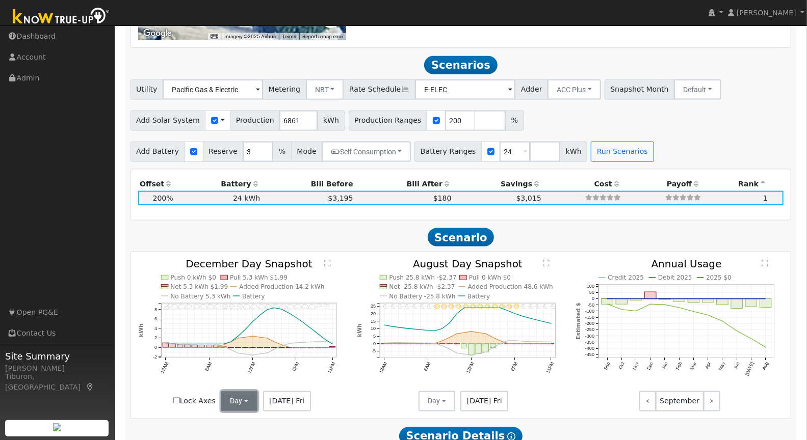
click at [247, 404] on button "Day" at bounding box center [239, 401] width 37 height 20
click at [256, 375] on link "Month Average" at bounding box center [257, 379] width 71 height 14
click at [441, 395] on button "Day" at bounding box center [436, 401] width 37 height 20
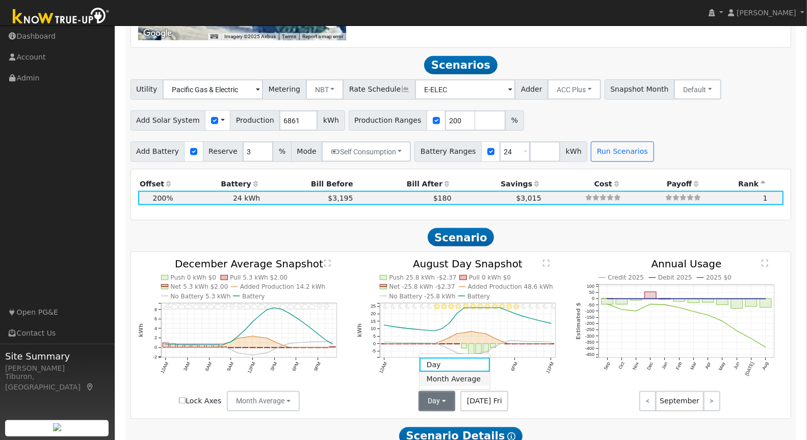
click at [451, 376] on link "Month Average" at bounding box center [454, 379] width 71 height 14
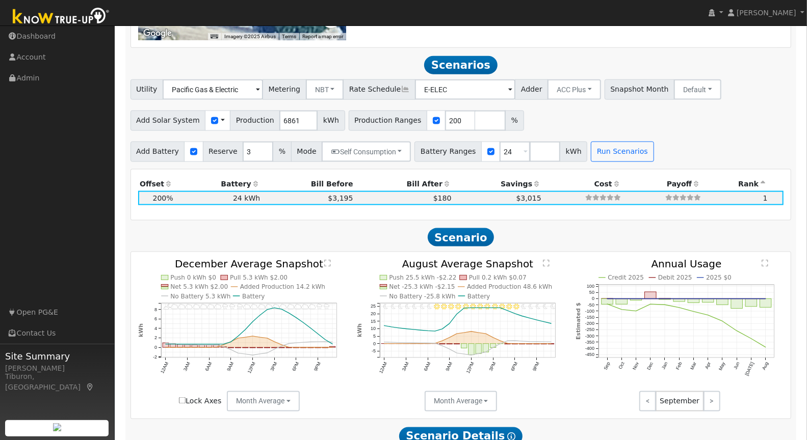
click at [324, 260] on text "" at bounding box center [327, 264] width 7 height 8
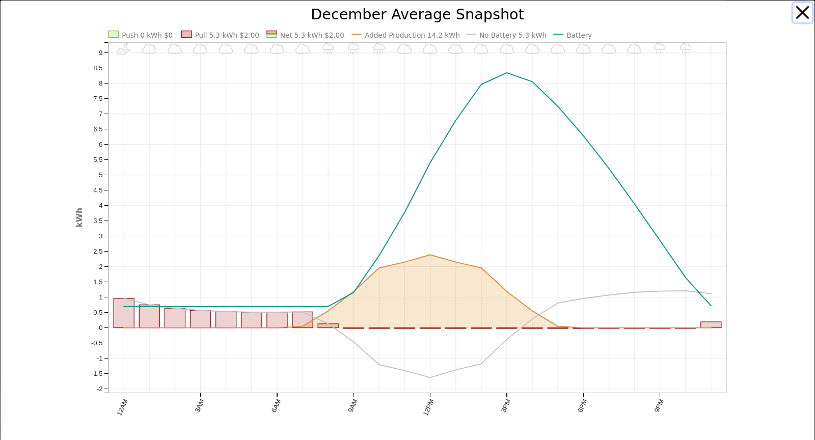
click at [794, 12] on button "button" at bounding box center [802, 12] width 19 height 19
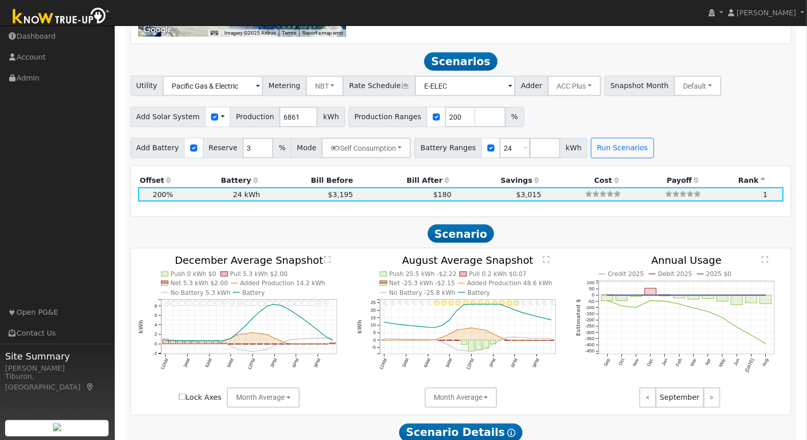
click at [328, 257] on text "" at bounding box center [327, 260] width 7 height 8
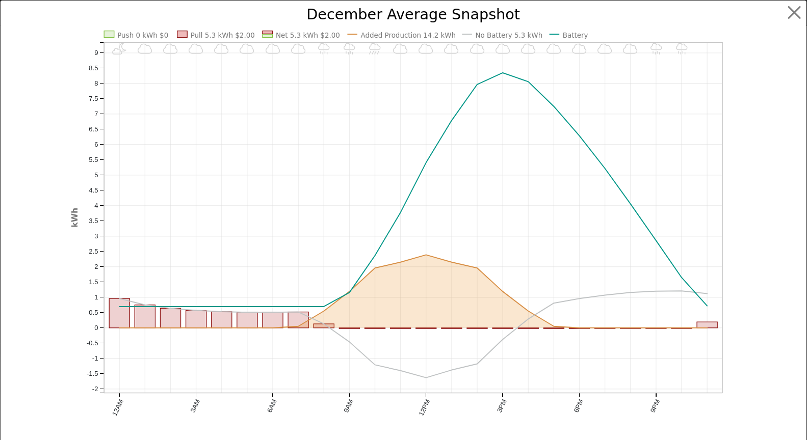
scroll to position [817, 0]
click at [800, 14] on button "button" at bounding box center [802, 12] width 19 height 19
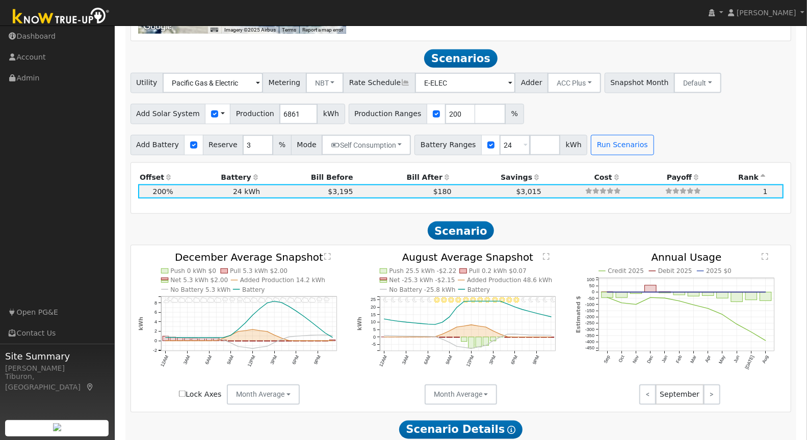
click at [549, 254] on text "" at bounding box center [546, 257] width 7 height 8
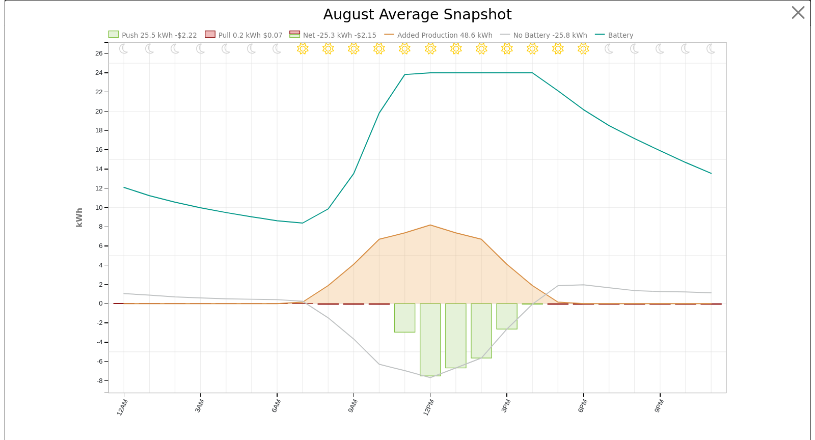
scroll to position [820, 0]
